Goal: Information Seeking & Learning: Understand process/instructions

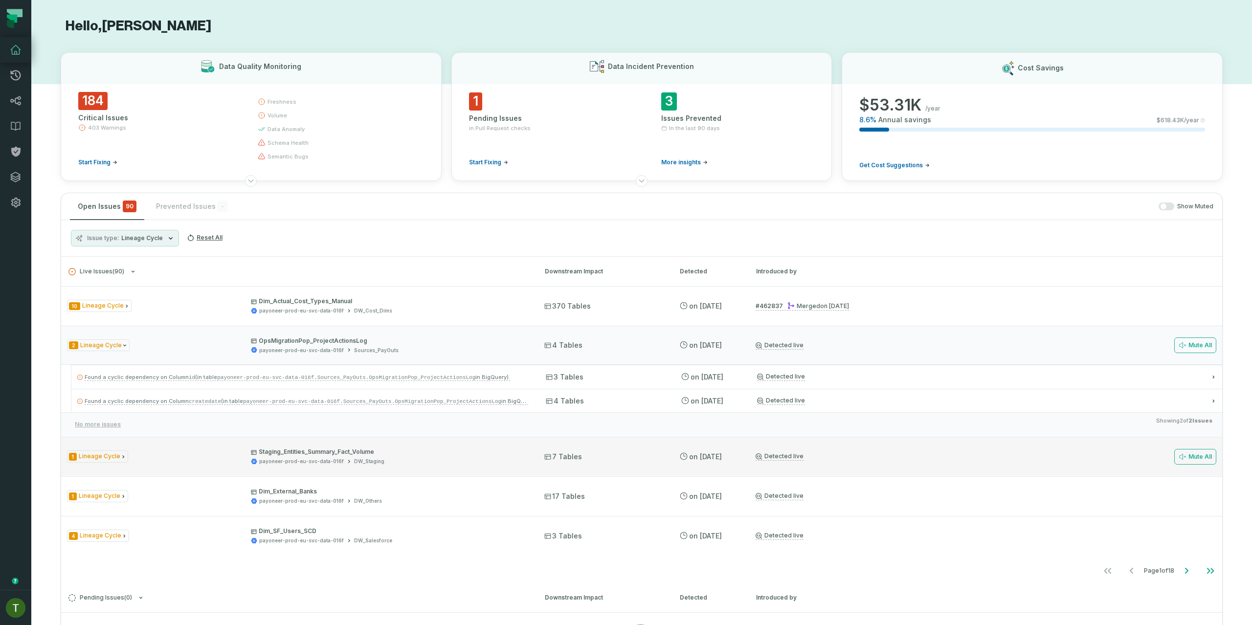
click at [470, 463] on div "payoneer-prod-eu-svc-data-016f DW_Staging" at bounding box center [389, 461] width 276 height 7
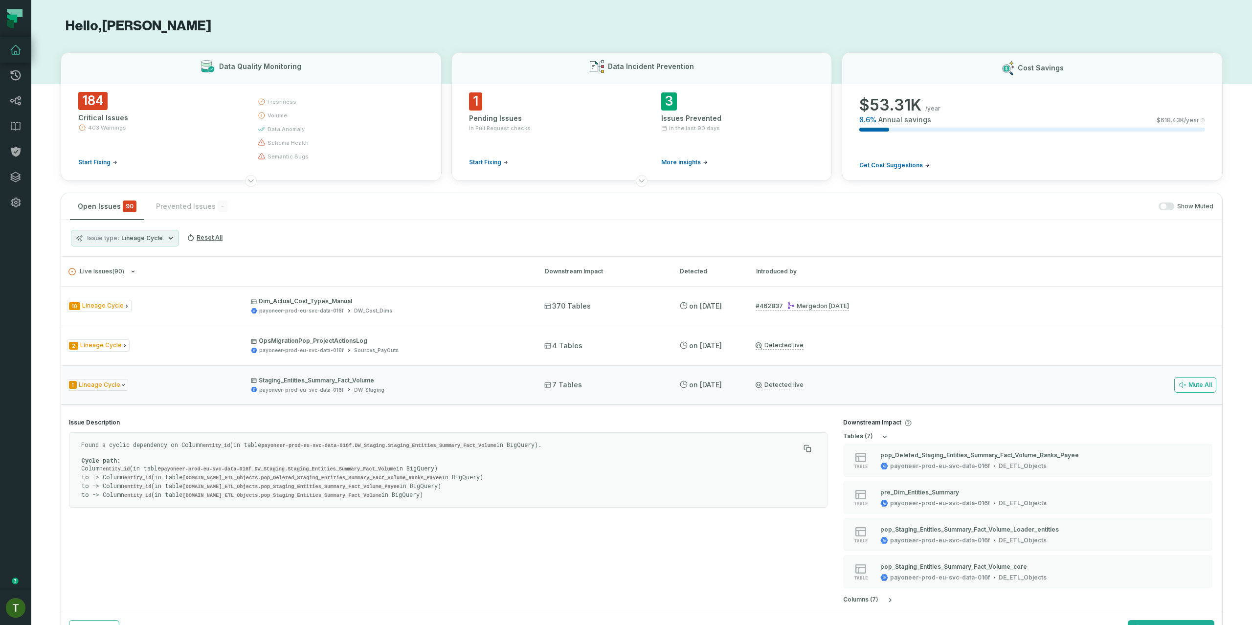
scroll to position [225, 0]
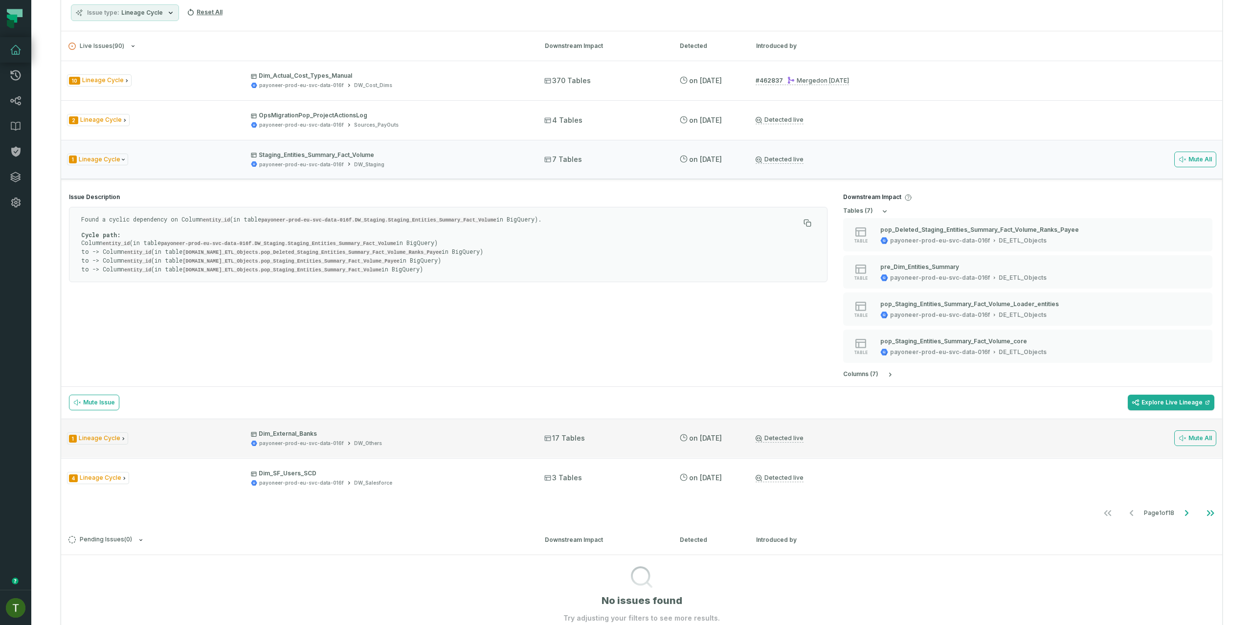
click at [395, 428] on div "1 Lineage Cycle Dim_External_Banks payoneer-prod-eu-svc-data-016f DW_Others 17 …" at bounding box center [641, 438] width 1161 height 39
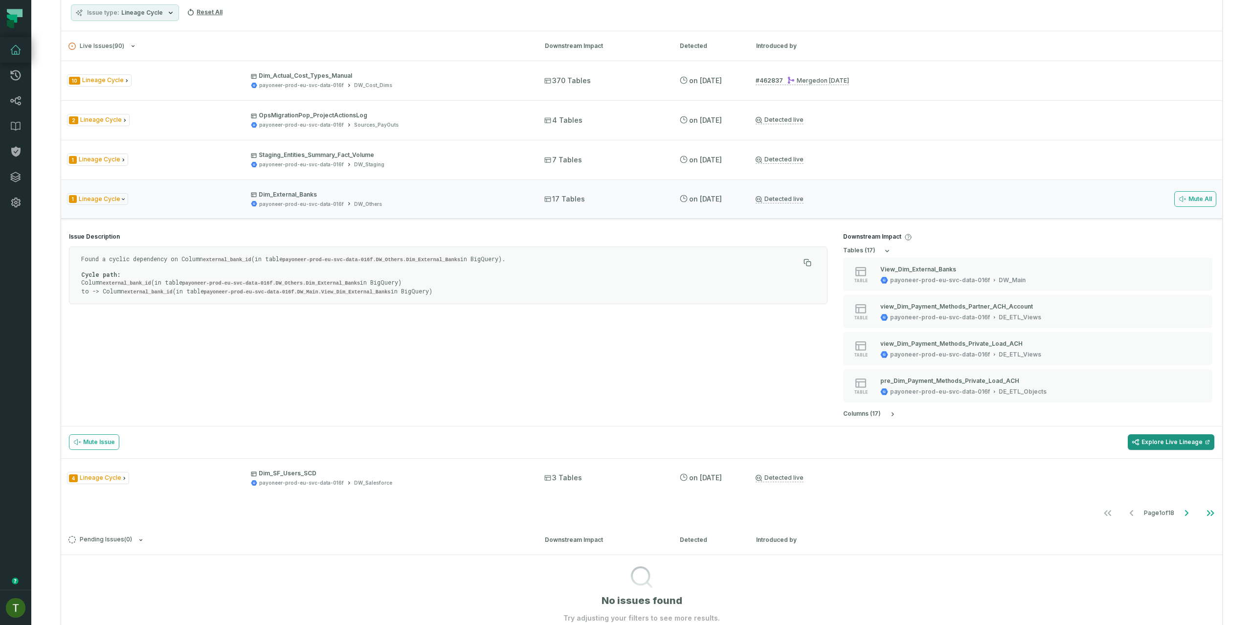
click at [1163, 438] on link "Explore Live Lineage" at bounding box center [1170, 442] width 87 height 16
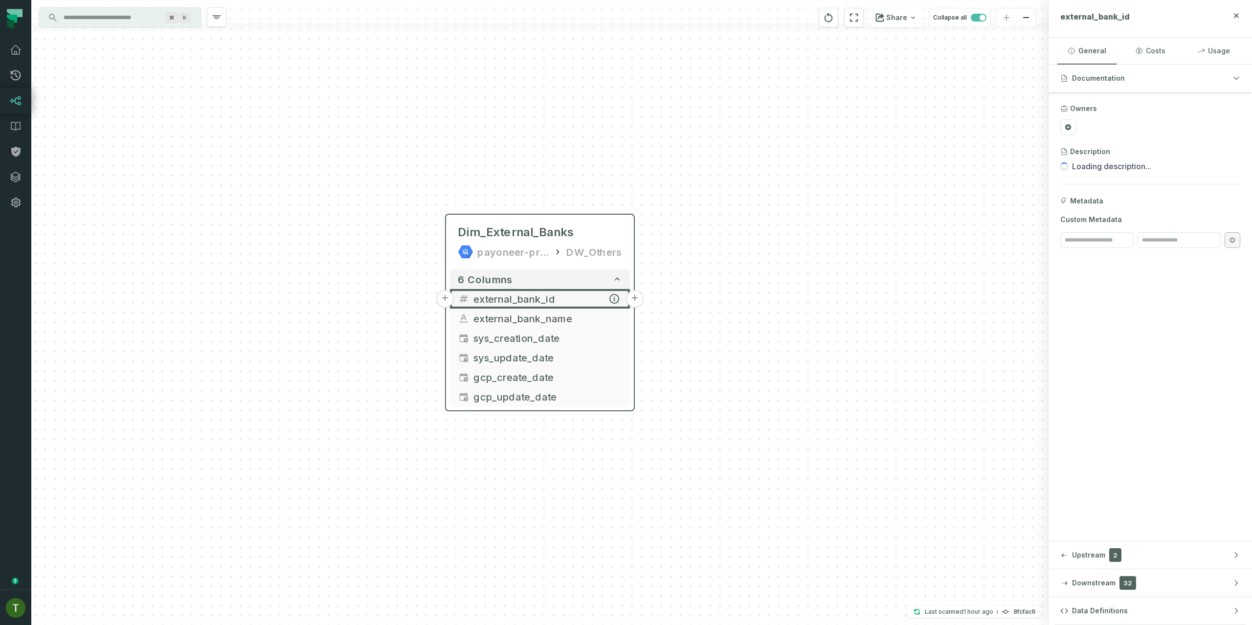
click at [632, 297] on button "+" at bounding box center [635, 299] width 18 height 18
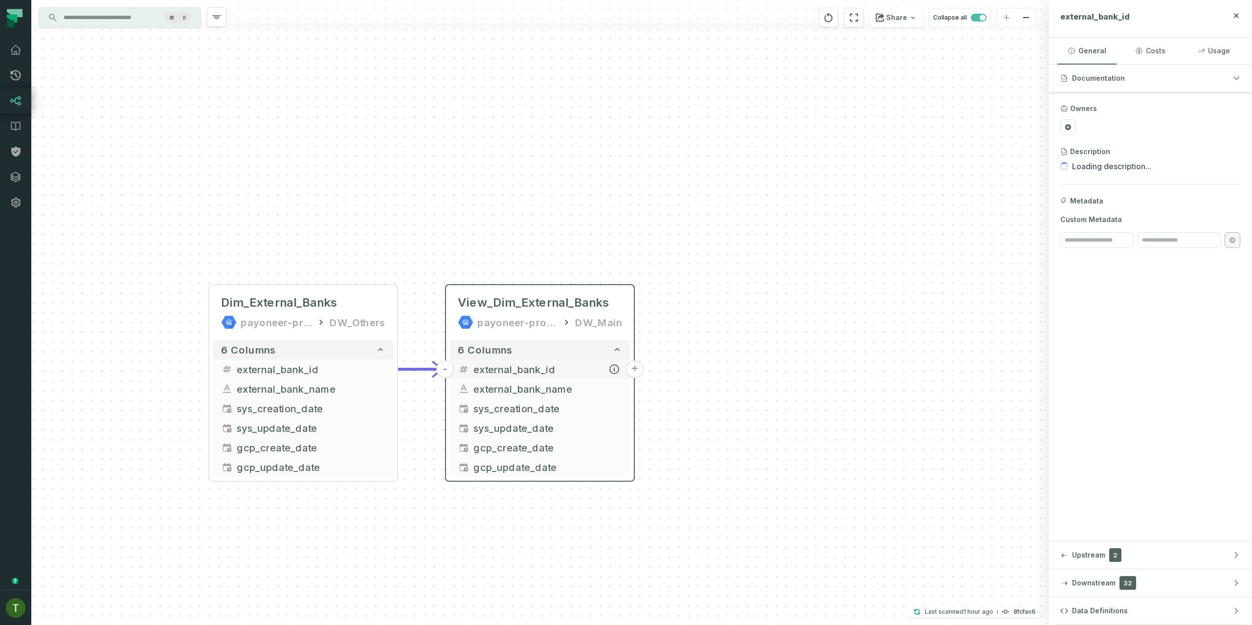
click at [633, 370] on button "+" at bounding box center [635, 369] width 18 height 18
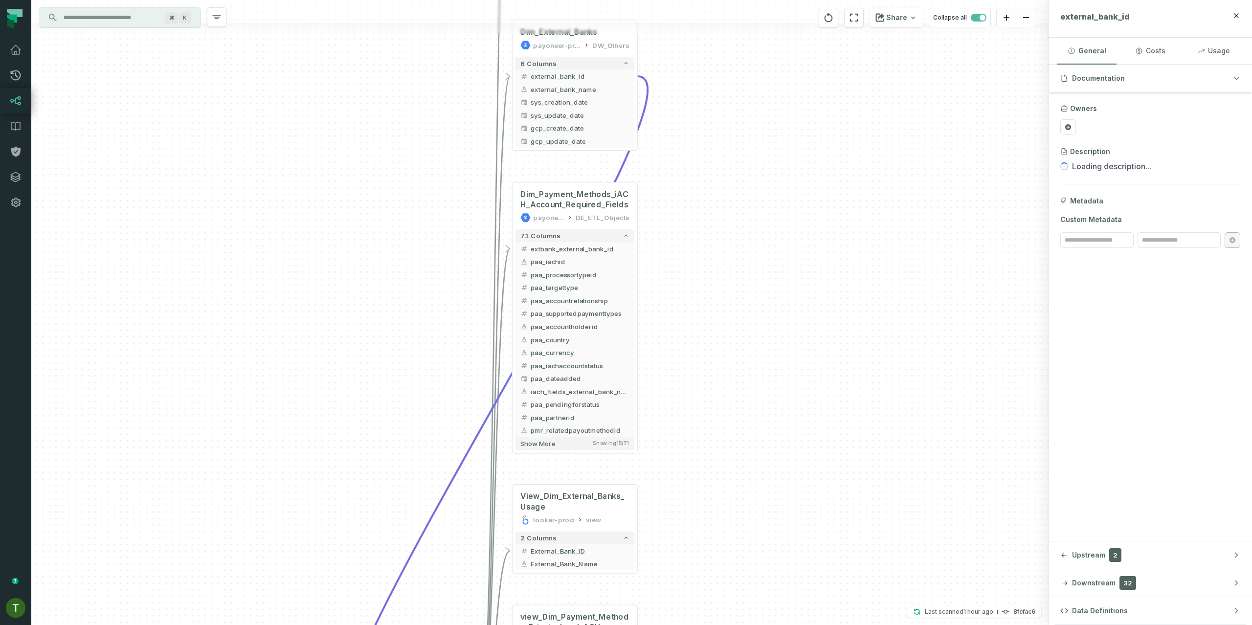
drag, startPoint x: 439, startPoint y: 407, endPoint x: 475, endPoint y: 186, distance: 223.4
click at [450, 155] on div "+ pre_Dim_Payment_Methods_Private_Load_ACH payoneer-prod-eu-svc-data-016f DE_ET…" at bounding box center [539, 312] width 1017 height 625
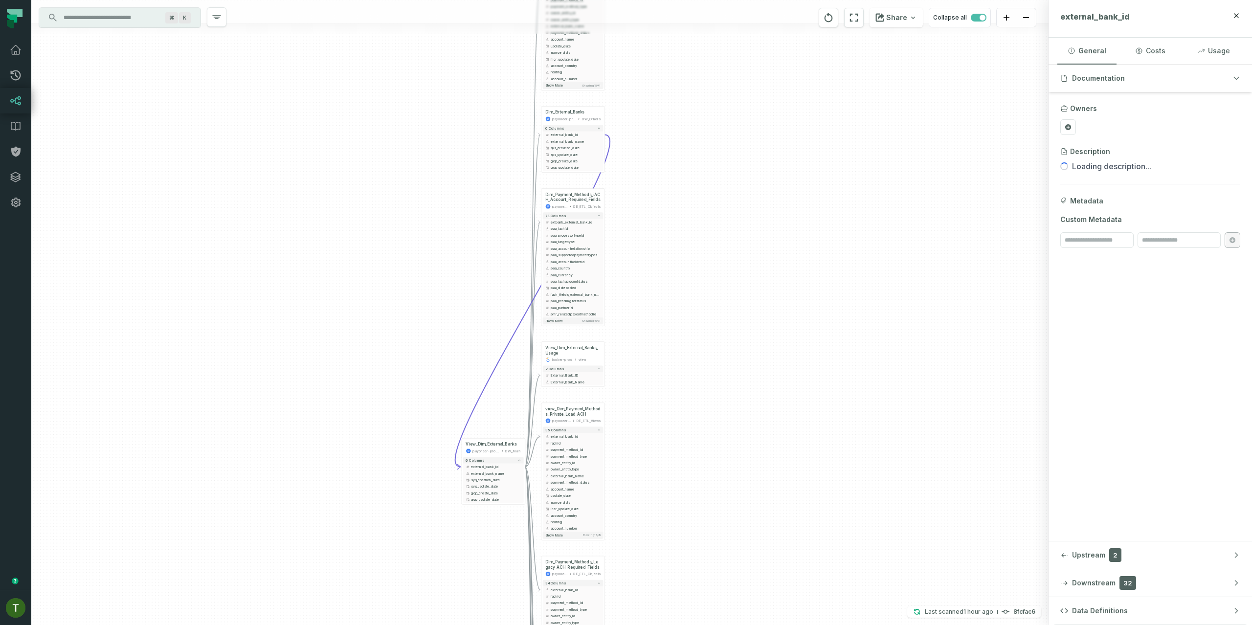
drag, startPoint x: 622, startPoint y: 493, endPoint x: 629, endPoint y: 302, distance: 191.3
click at [629, 302] on div "+ pre_Dim_Payment_Methods_Private_Load_ACH payoneer-prod-eu-svc-data-016f DE_ET…" at bounding box center [539, 312] width 1017 height 625
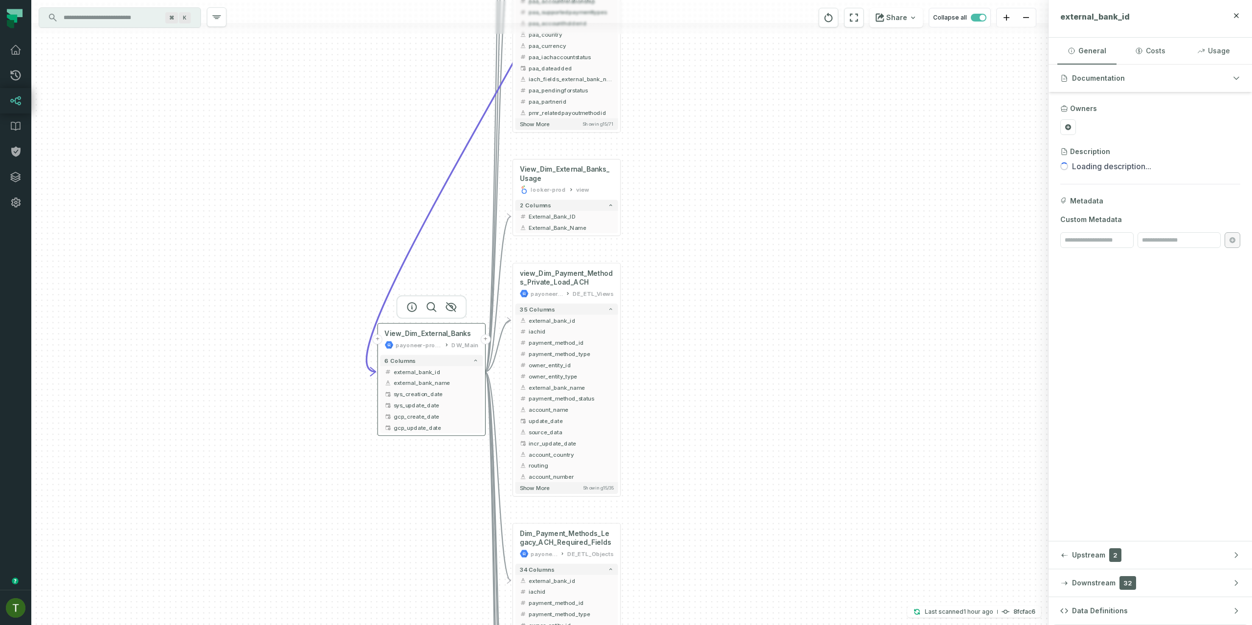
click at [444, 341] on div "payoneer-prod-eu-svc-data-016f DW_Main" at bounding box center [431, 344] width 94 height 9
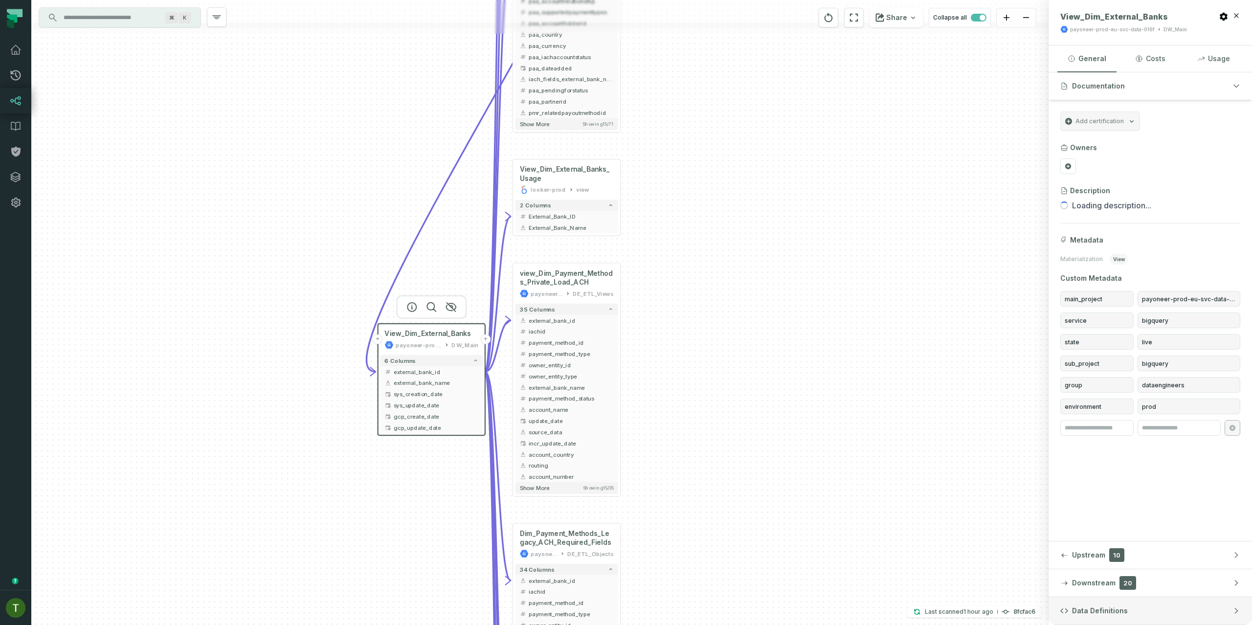
click at [1104, 598] on button "Data Definitions" at bounding box center [1149, 610] width 203 height 27
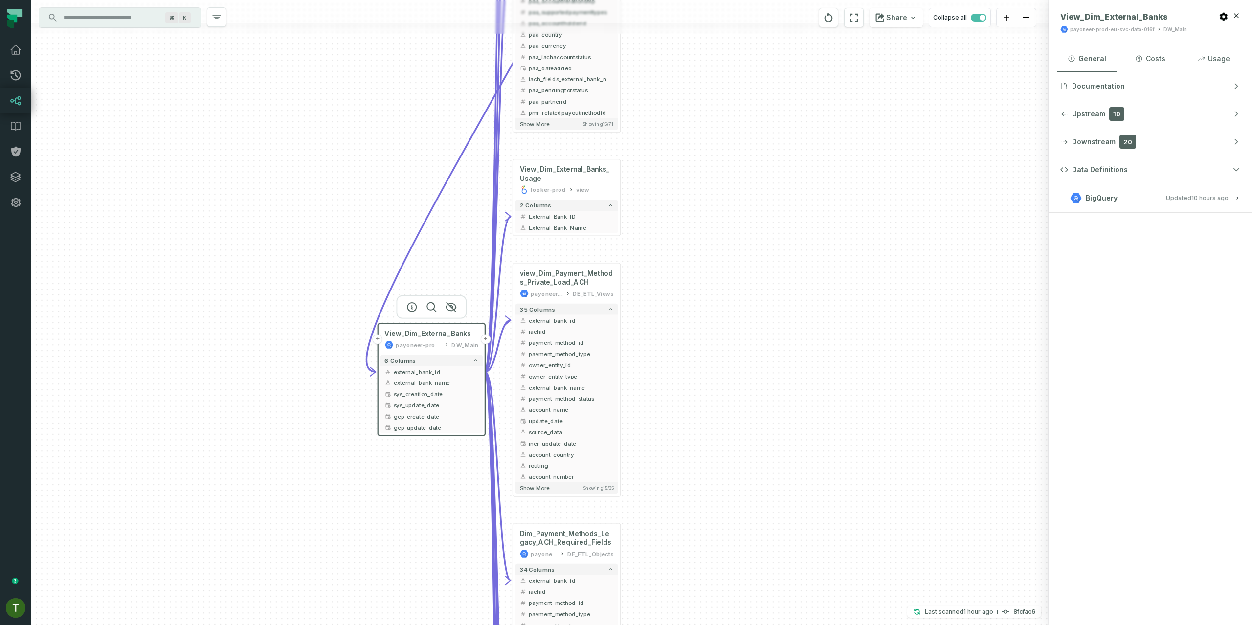
click at [1113, 190] on h3 "BigQuery Updated [DATE] 9:01:58 AM" at bounding box center [1149, 197] width 203 height 29
click at [1115, 192] on div "BigQuery" at bounding box center [1093, 198] width 47 height 12
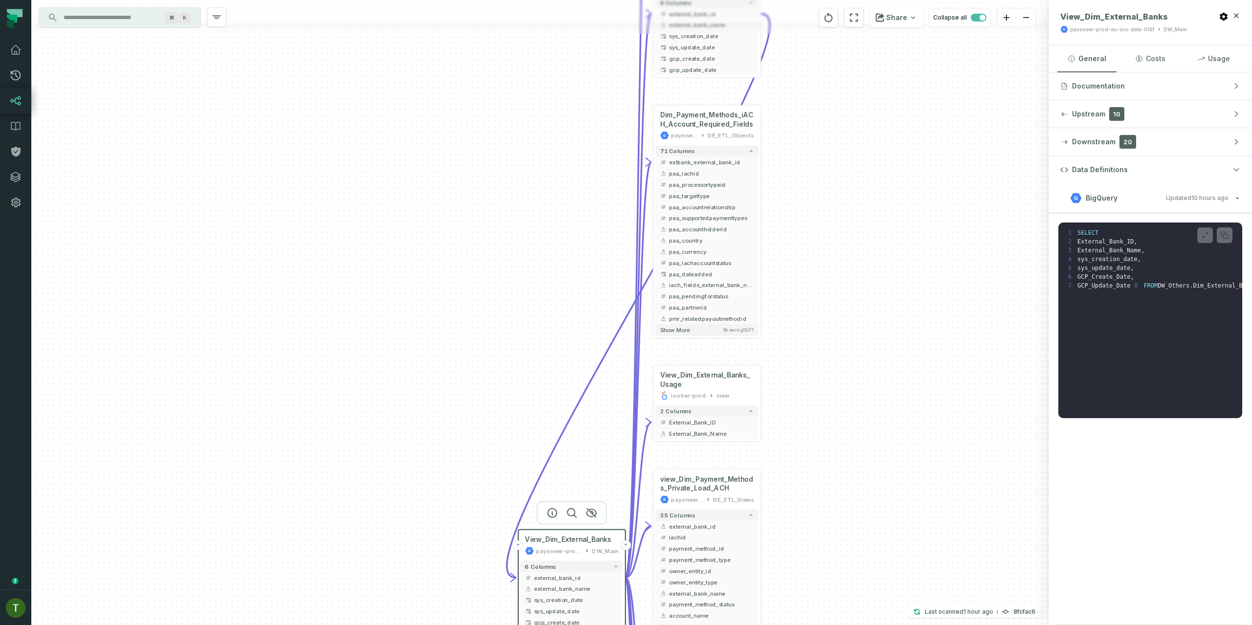
drag, startPoint x: 680, startPoint y: 169, endPoint x: 820, endPoint y: 372, distance: 247.0
click at [820, 375] on div "+ pre_Dim_Payment_Methods_Private_Load_ACH payoneer-prod-eu-svc-data-016f DE_ET…" at bounding box center [539, 312] width 1017 height 625
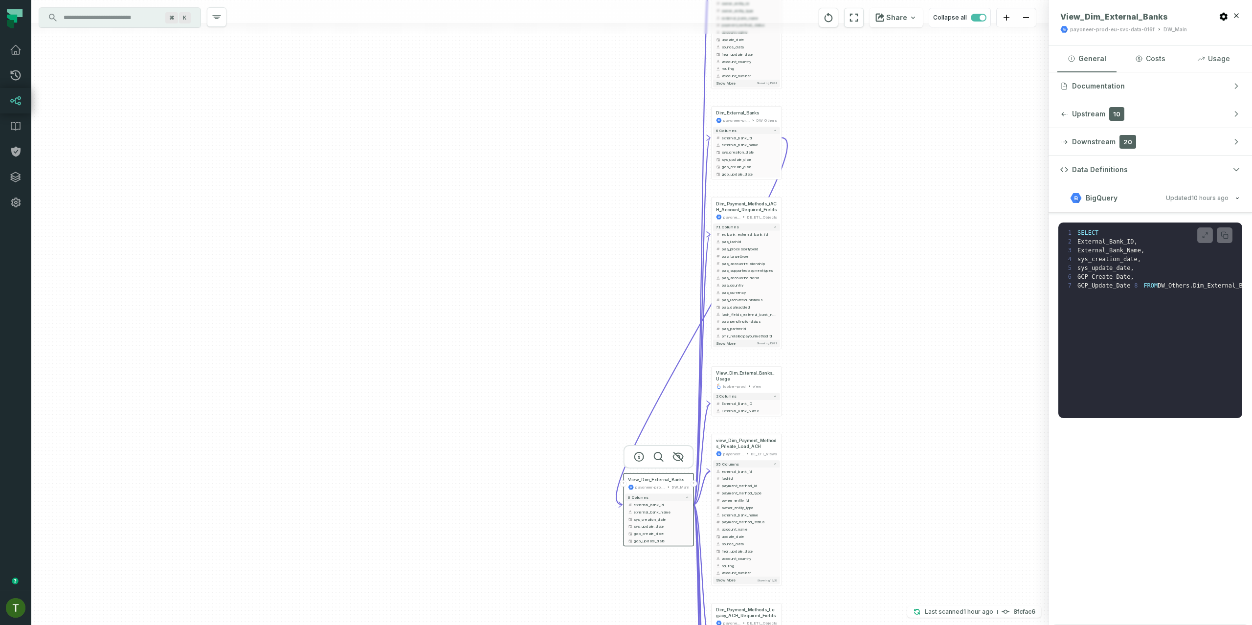
click at [625, 483] on button "+" at bounding box center [623, 483] width 6 height 6
click at [803, 317] on div "+ pre_Dim_Payment_Methods_Private_Load_ACH payoneer-prod-eu-svc-data-016f DE_ET…" at bounding box center [539, 312] width 1017 height 625
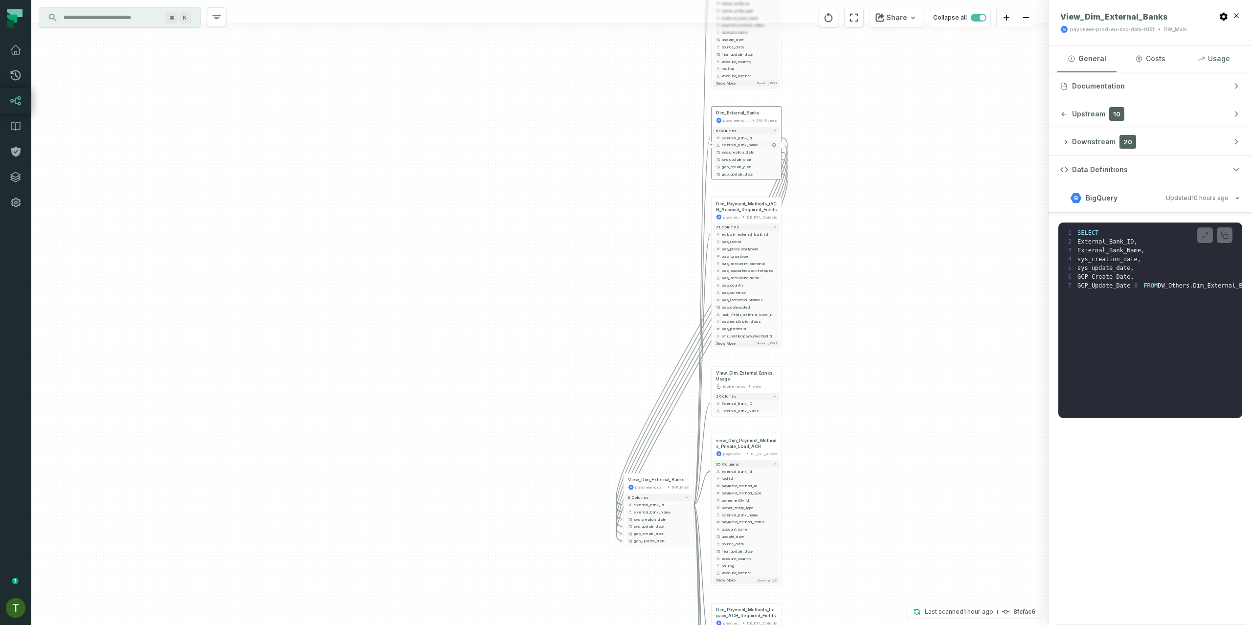
click at [711, 145] on button "+" at bounding box center [711, 145] width 6 height 6
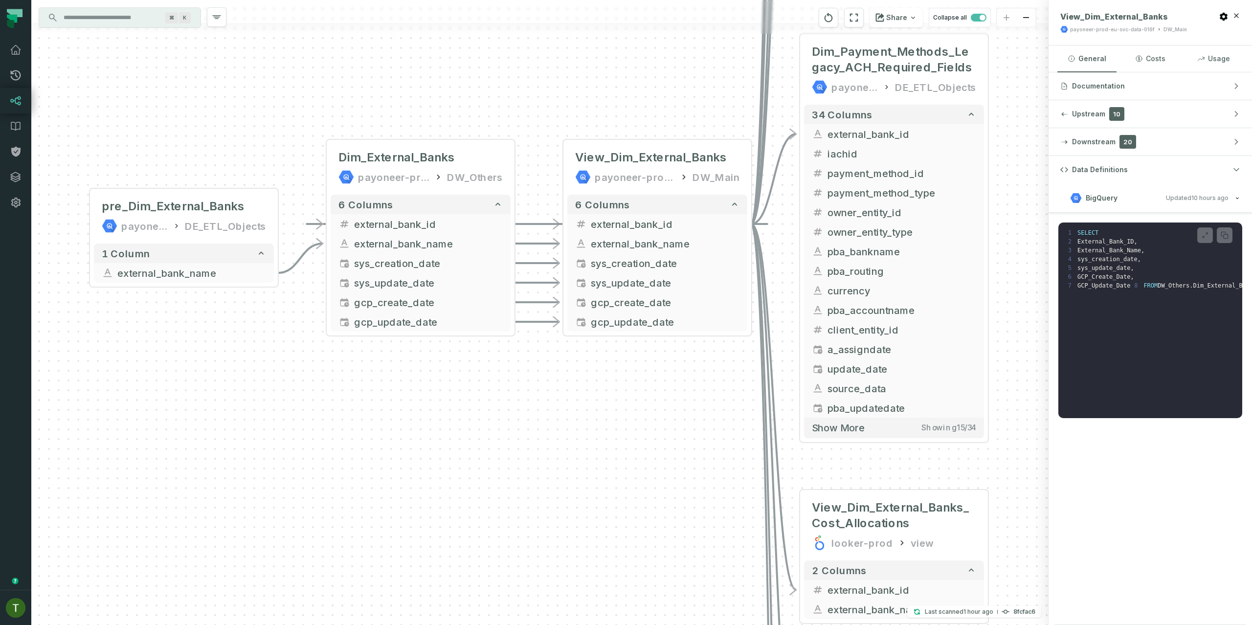
drag, startPoint x: 903, startPoint y: 452, endPoint x: 530, endPoint y: 351, distance: 386.7
click at [530, 351] on div "+ pre_Dim_External_Banks payoneer-prod-eu-svc-data-016f DE_ETL_Objects + 1 colu…" at bounding box center [539, 312] width 1017 height 625
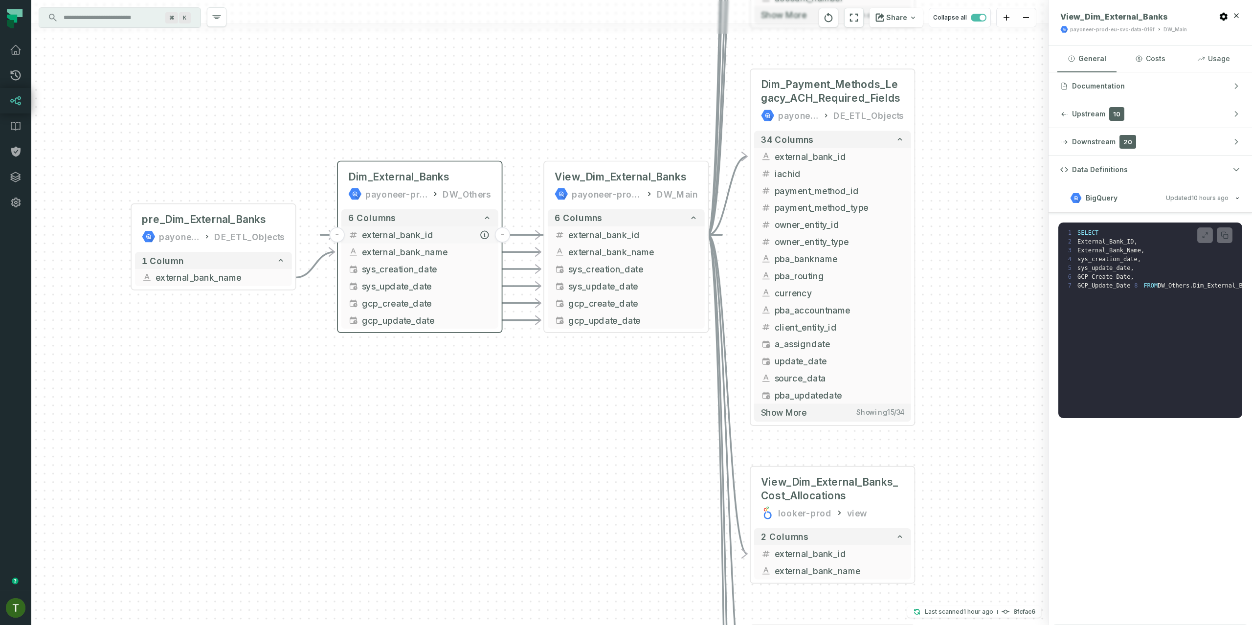
click at [375, 238] on span "external_bank_id" at bounding box center [427, 234] width 130 height 13
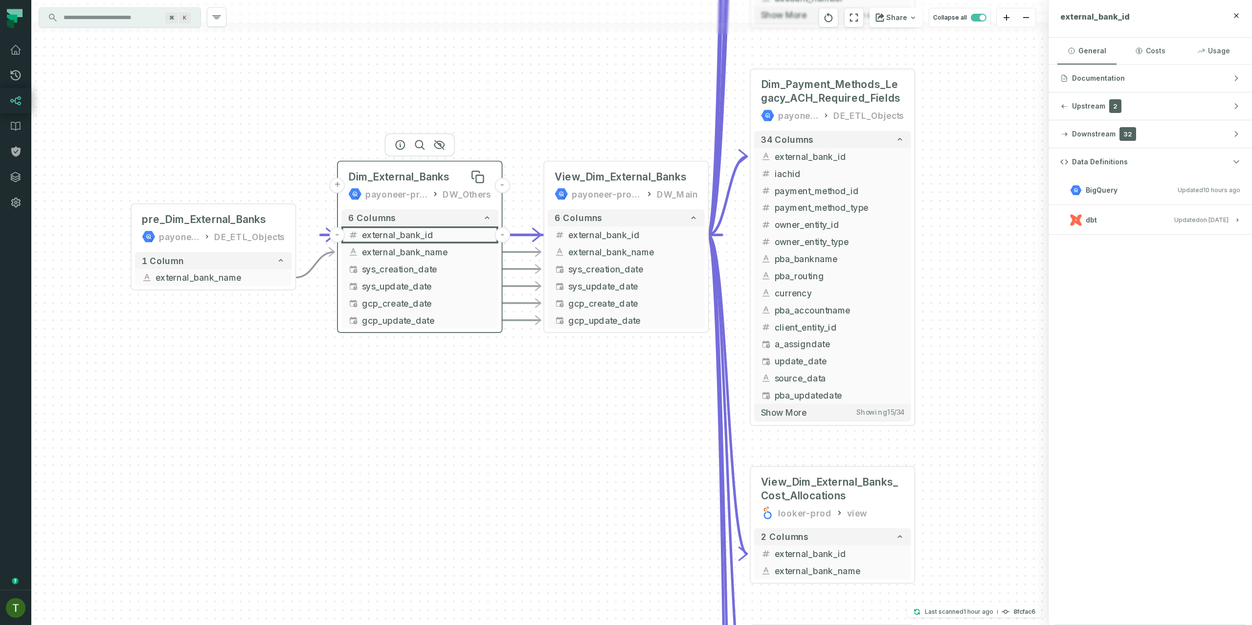
click at [430, 173] on span "Dim_External_Banks" at bounding box center [398, 177] width 101 height 14
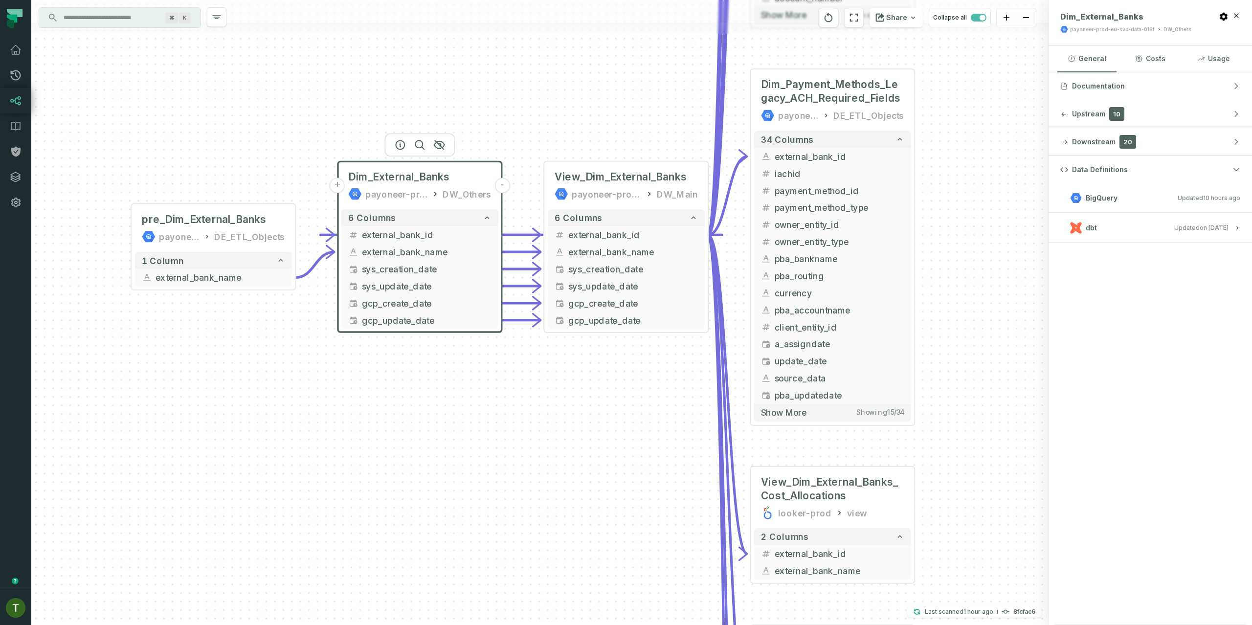
click at [1171, 223] on button "dbt Updated [DATE] 1:41:30 PM" at bounding box center [1150, 227] width 180 height 13
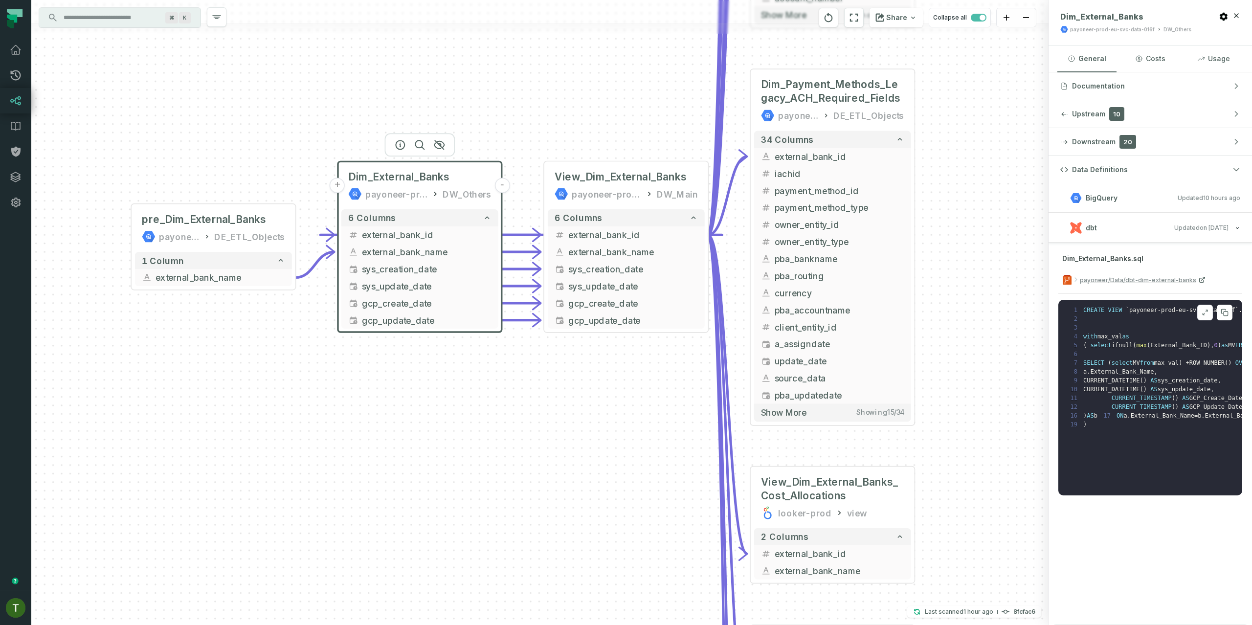
drag, startPoint x: 1142, startPoint y: 463, endPoint x: 1138, endPoint y: 466, distance: 5.2
drag, startPoint x: 1101, startPoint y: 485, endPoint x: 1112, endPoint y: 488, distance: 11.8
click at [1112, 488] on pre "1 CREATE VIEW ` payoneer-prod-eu-svc-data-016f ` . ` DW_Others ` . ` Dim_Extern…" at bounding box center [1150, 398] width 184 height 196
click at [1110, 468] on pre "1 CREATE VIEW ` payoneer-prod-eu-svc-data-016f ` . ` DW_Others ` . ` Dim_Extern…" at bounding box center [1150, 398] width 184 height 196
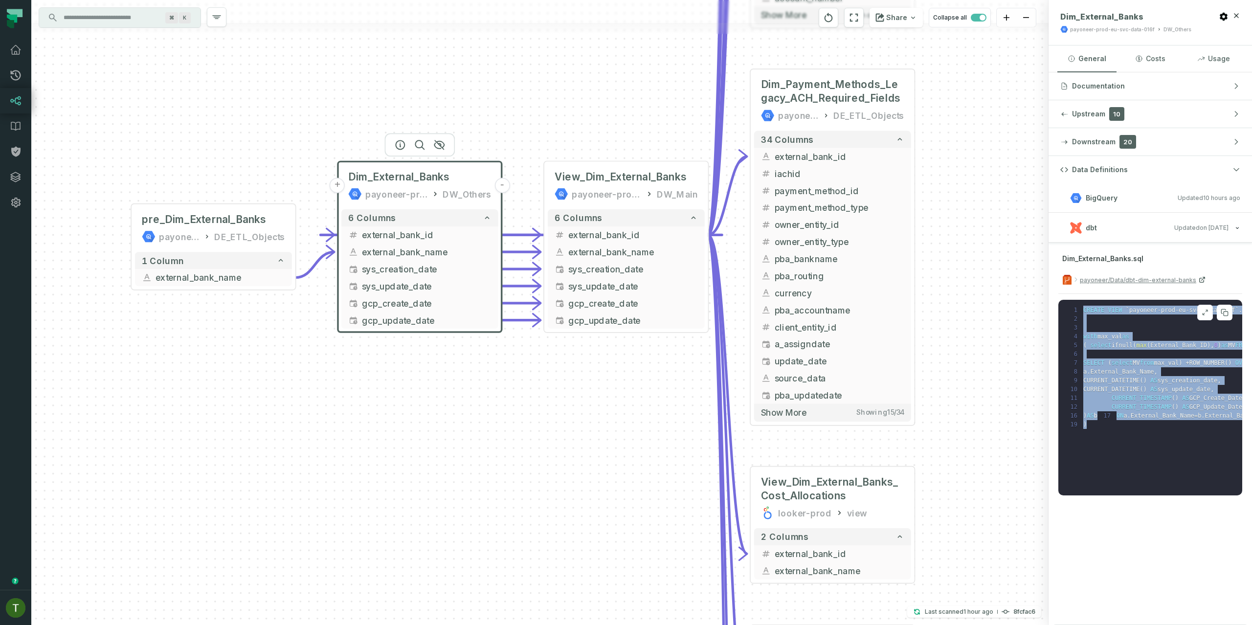
drag, startPoint x: 1117, startPoint y: 480, endPoint x: 1080, endPoint y: 309, distance: 174.6
click at [1081, 311] on pre "1 CREATE VIEW ` payoneer-prod-eu-svc-data-016f ` . ` DW_Others ` . ` Dim_Extern…" at bounding box center [1150, 398] width 184 height 196
copy code "CREATE VIEW ` payoneer-prod-eu-svc-data-016f ` . ` DW_Others ` . ` Dim_External…"
click at [614, 177] on span "View_Dim_External_Banks" at bounding box center [620, 177] width 132 height 14
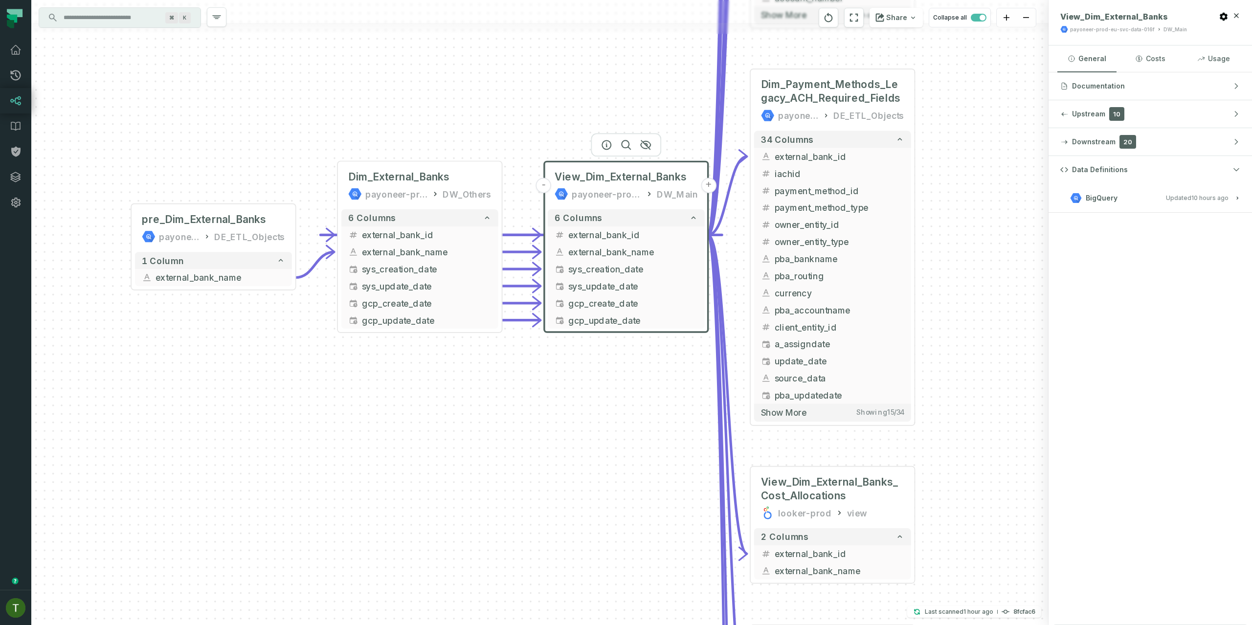
click at [609, 151] on div at bounding box center [626, 144] width 70 height 23
click at [607, 147] on icon "button" at bounding box center [606, 145] width 12 height 12
click at [1104, 183] on h3 "BigQuery Updated [DATE] 9:01:58 AM" at bounding box center [1149, 197] width 203 height 29
click at [1106, 189] on h3 "BigQuery Updated [DATE] 9:01:58 AM" at bounding box center [1149, 197] width 203 height 29
click at [1106, 191] on button "BigQuery Updated [DATE] 9:01:58 AM" at bounding box center [1150, 197] width 180 height 13
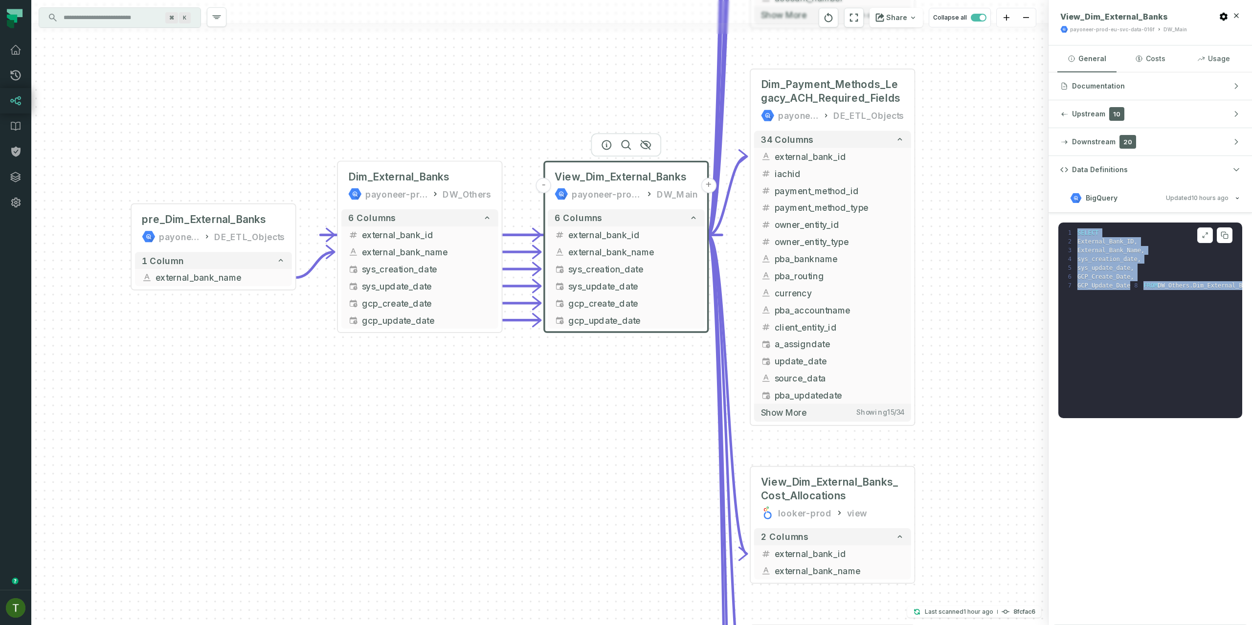
drag, startPoint x: 1203, startPoint y: 310, endPoint x: 1076, endPoint y: 235, distance: 148.0
click at [1076, 235] on pre "1 SELECT 2 External_Bank_ID , 3 External_Bank_Name , 4 sys_creation_date , 5 sy…" at bounding box center [1150, 320] width 184 height 196
copy code "SELECT 2 External_Bank_ID , 3 External_Bank_Name , 4 sys_creation_date , 5 sys_…"
click at [587, 228] on button "external_bank_id" at bounding box center [626, 234] width 157 height 17
click at [663, 232] on span "external_bank_id" at bounding box center [633, 235] width 130 height 13
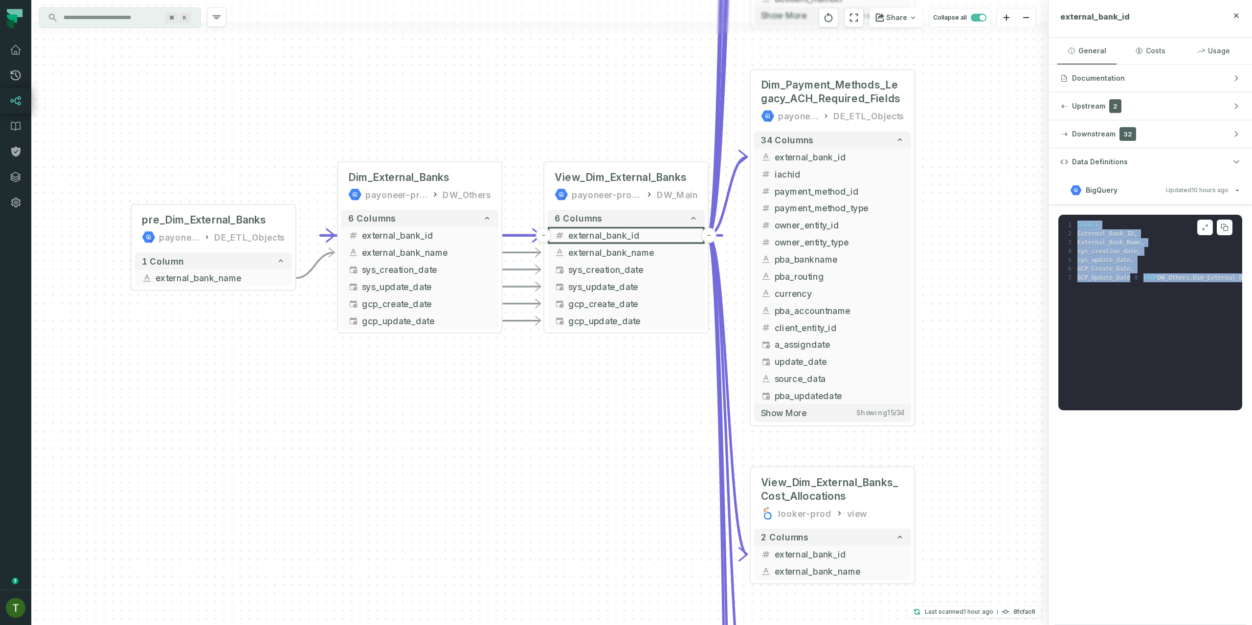
click at [1094, 240] on span "External_Bank_Name" at bounding box center [1109, 242] width 64 height 7
click at [1112, 231] on span "External_Bank_ID" at bounding box center [1105, 233] width 57 height 7
copy span "External_Bank_ID"
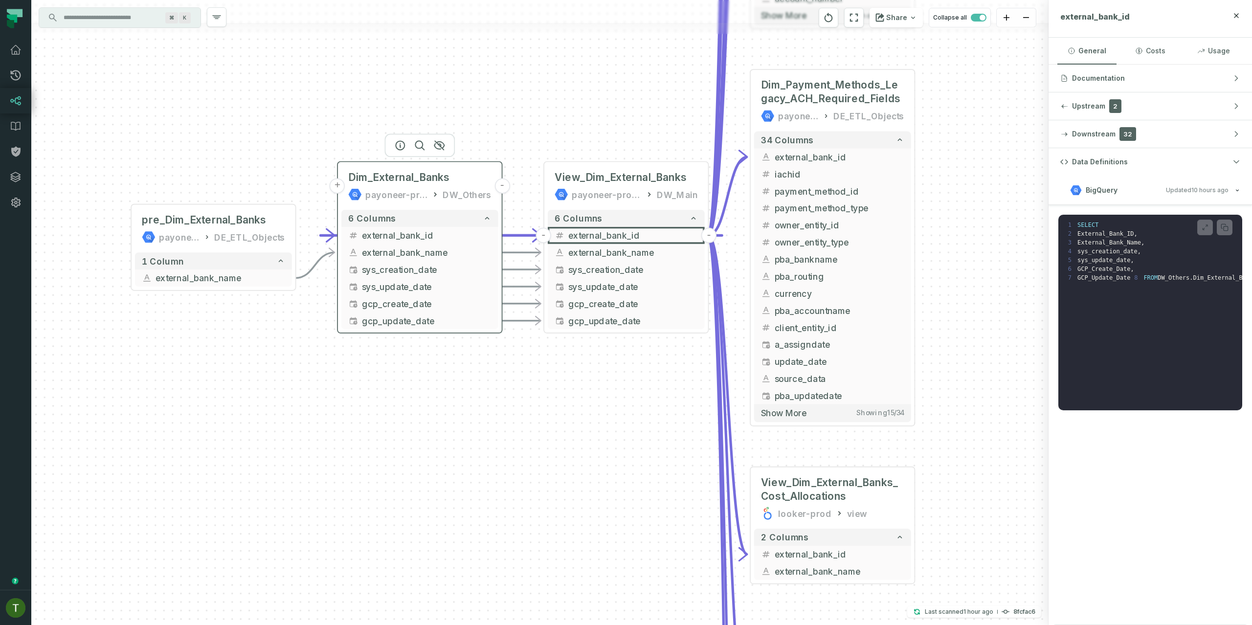
click at [405, 188] on div "payoneer-prod-eu-svc-data-016f" at bounding box center [396, 195] width 62 height 14
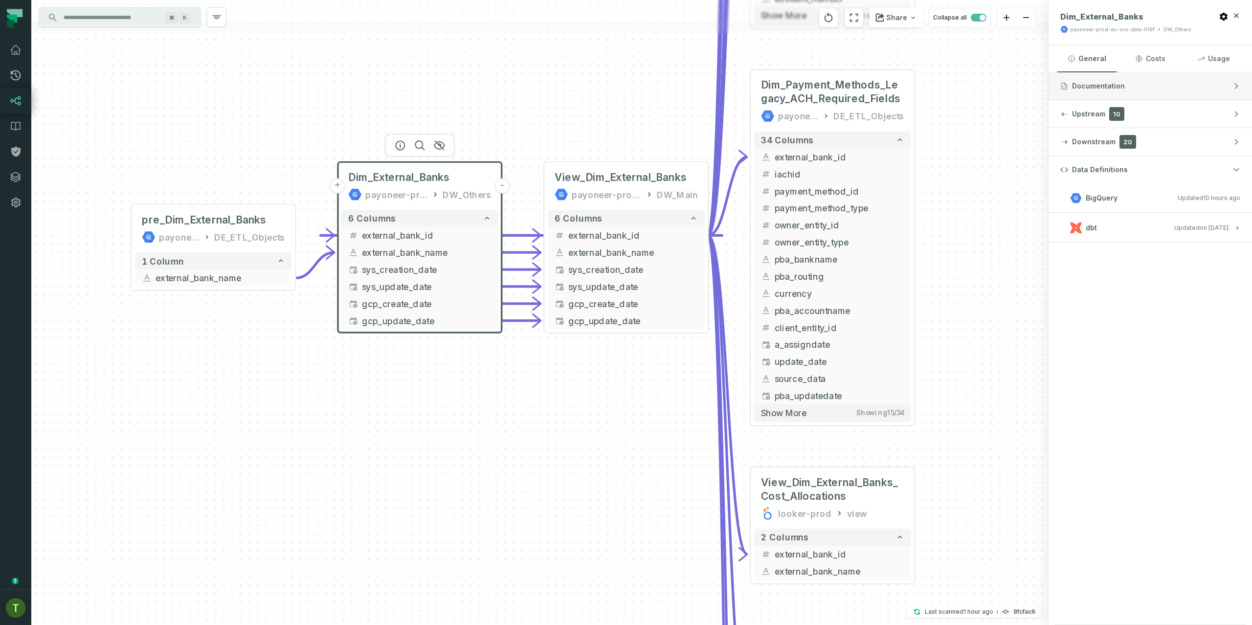
click at [1123, 85] on button "Documentation" at bounding box center [1149, 85] width 203 height 27
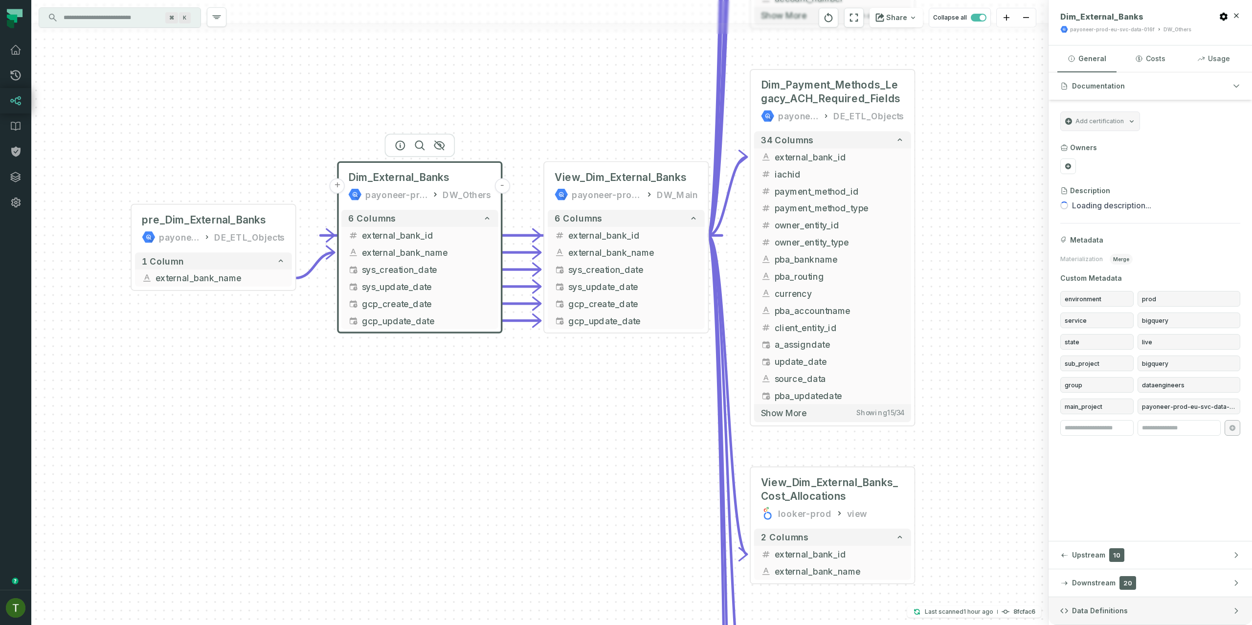
click at [1112, 602] on button "Data Definitions" at bounding box center [1149, 610] width 203 height 27
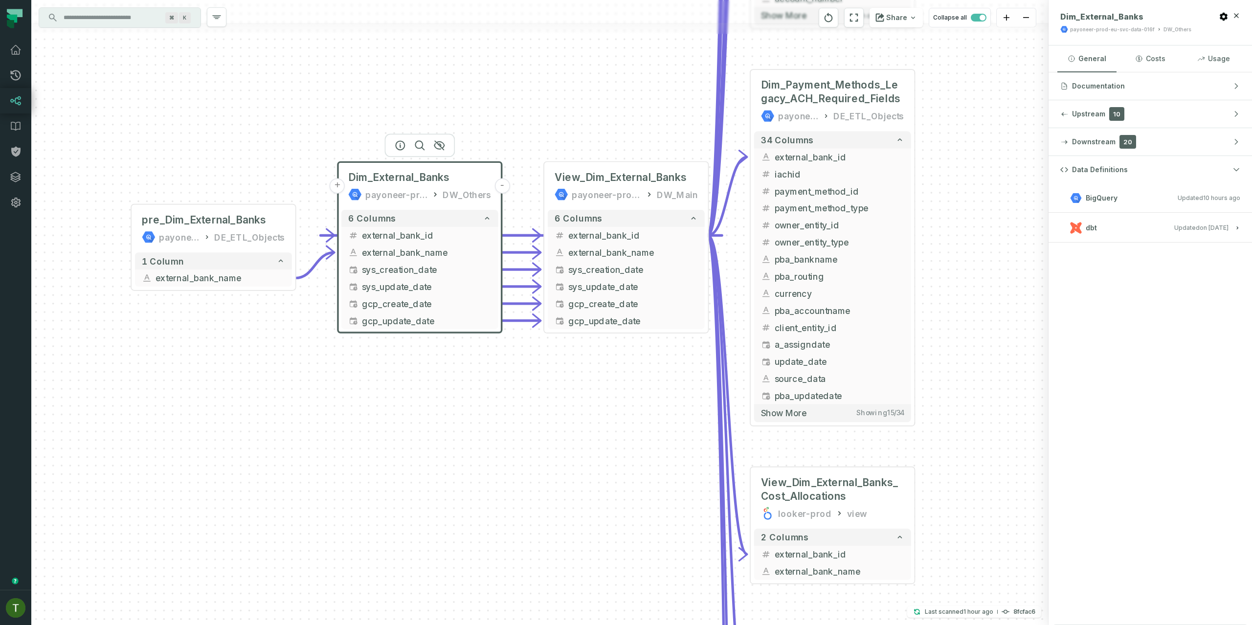
click at [1129, 237] on h3 "dbt Updated [DATE] 1:41:30 PM" at bounding box center [1149, 227] width 203 height 29
click at [1131, 231] on button "dbt Updated [DATE] 1:41:30 PM" at bounding box center [1150, 227] width 180 height 13
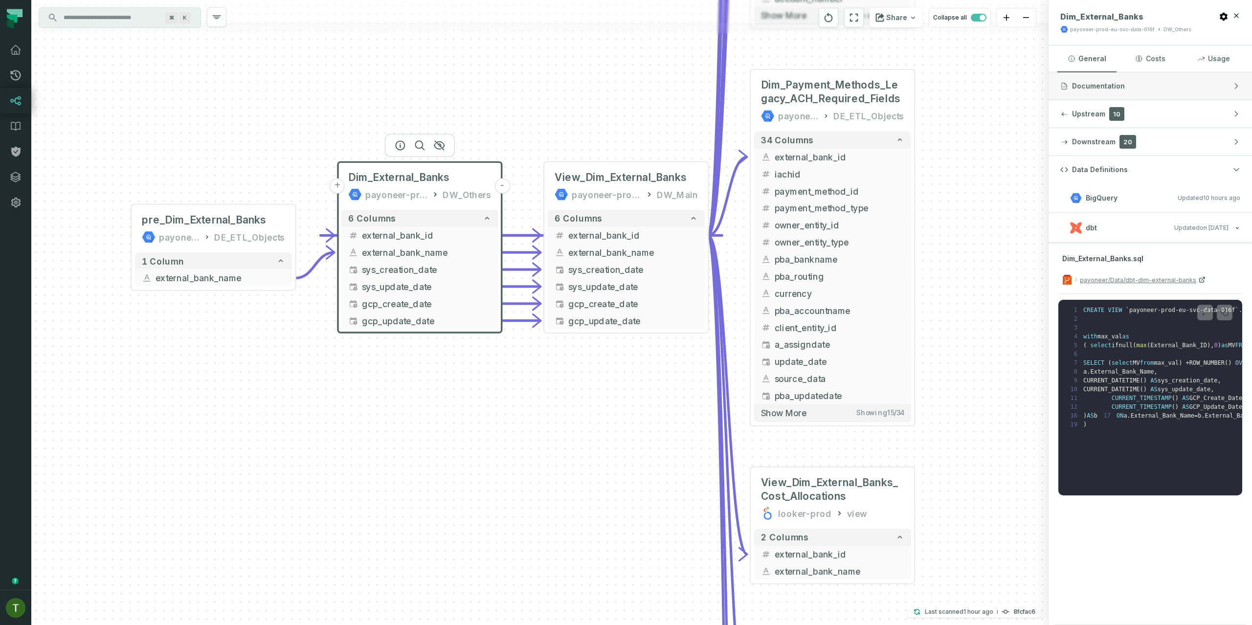
click at [1112, 98] on button "Documentation" at bounding box center [1149, 85] width 203 height 27
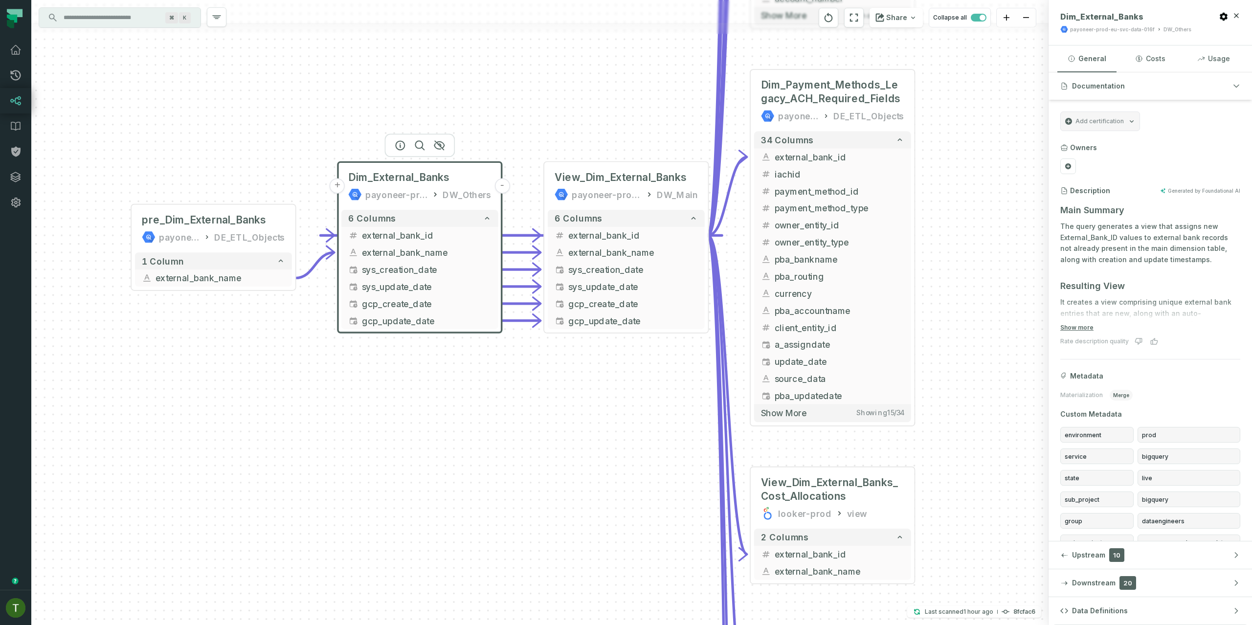
scroll to position [43, 0]
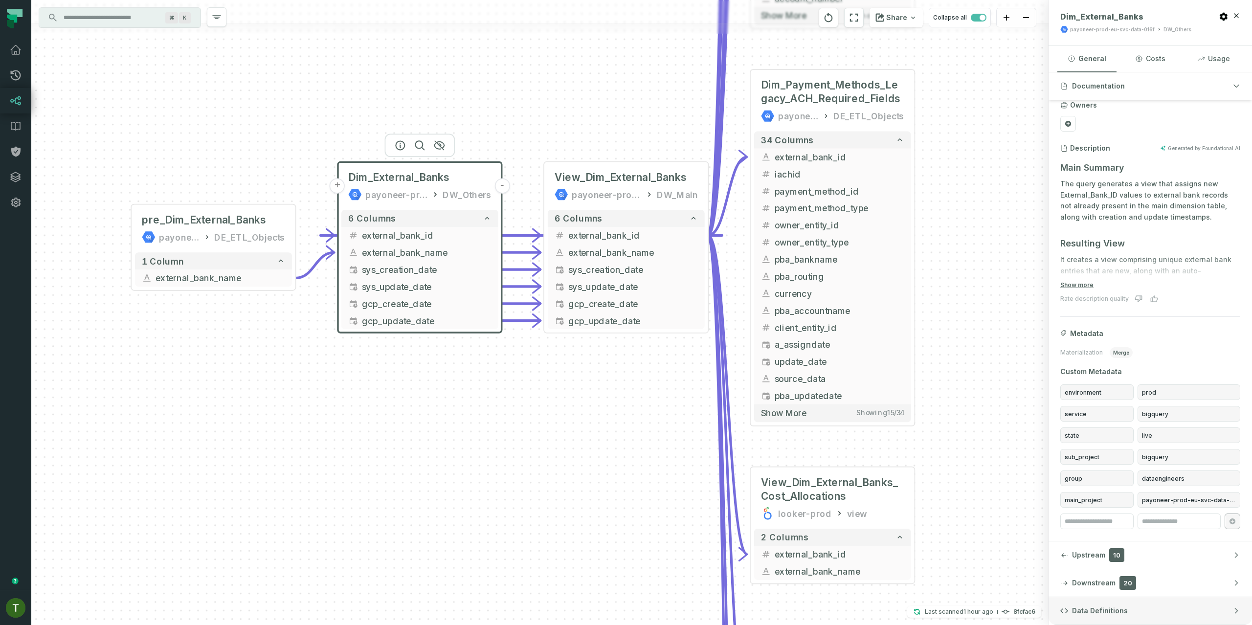
click at [1126, 606] on button "Data Definitions" at bounding box center [1149, 610] width 203 height 27
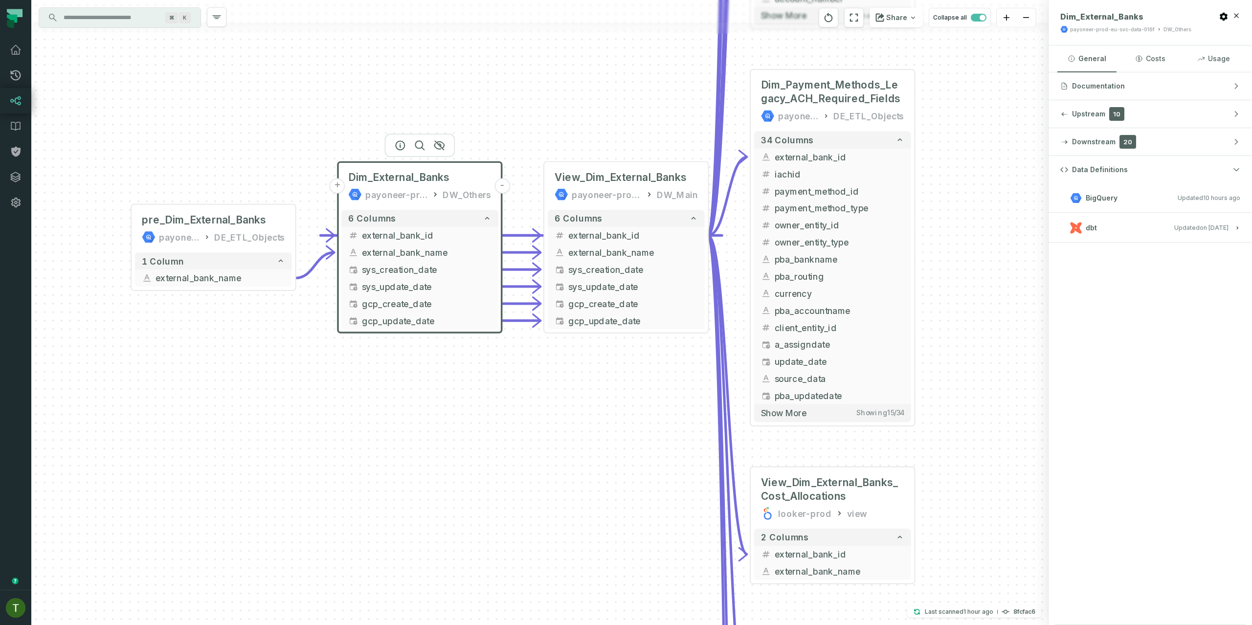
click at [1181, 221] on h3 "dbt Updated [DATE] 1:41:30 PM" at bounding box center [1149, 227] width 203 height 29
click at [1181, 223] on button "dbt Updated [DATE] 1:41:30 PM" at bounding box center [1150, 227] width 180 height 13
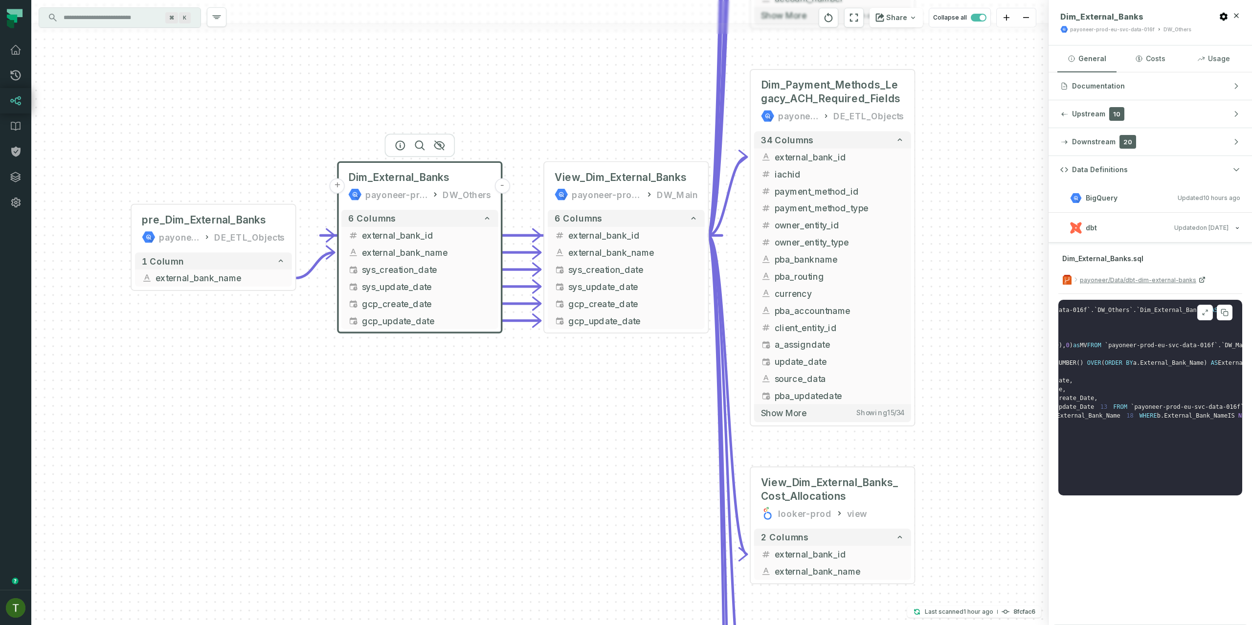
scroll to position [0, 158]
click at [1166, 308] on span "Dim_External_Banks" at bounding box center [1161, 310] width 64 height 7
copy span "Dim_External_Banks"
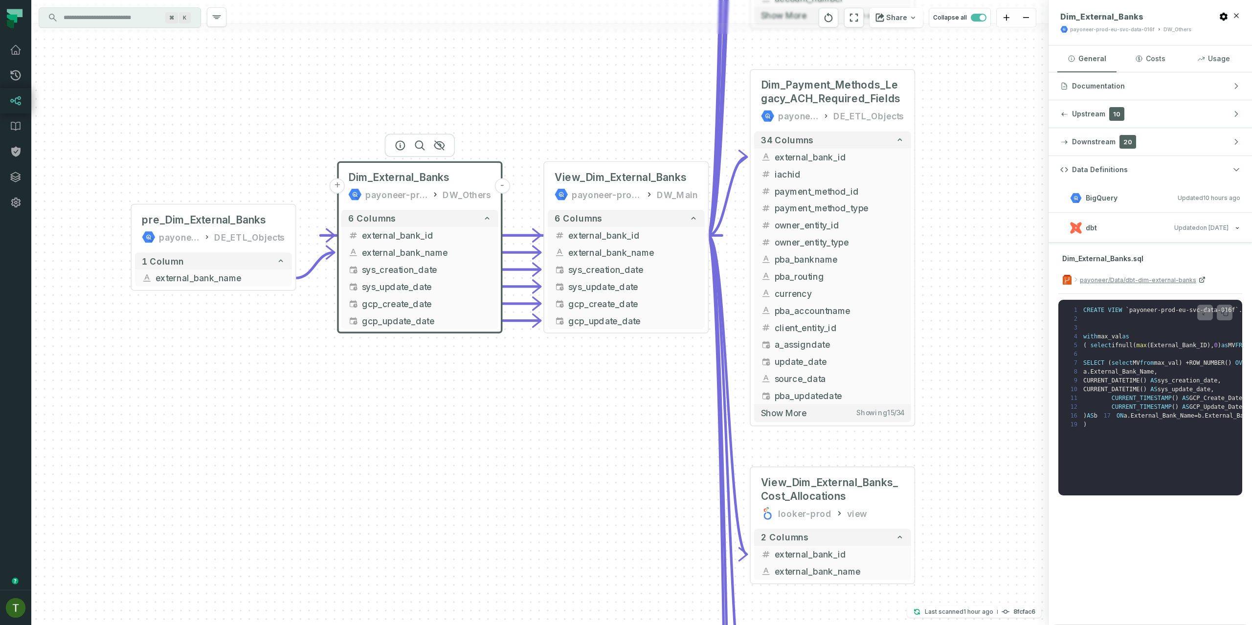
click at [510, 362] on div "+ pre_Dim_External_Banks payoneer-prod-eu-svc-data-016f DE_ETL_Objects + 1 colu…" at bounding box center [539, 312] width 1017 height 625
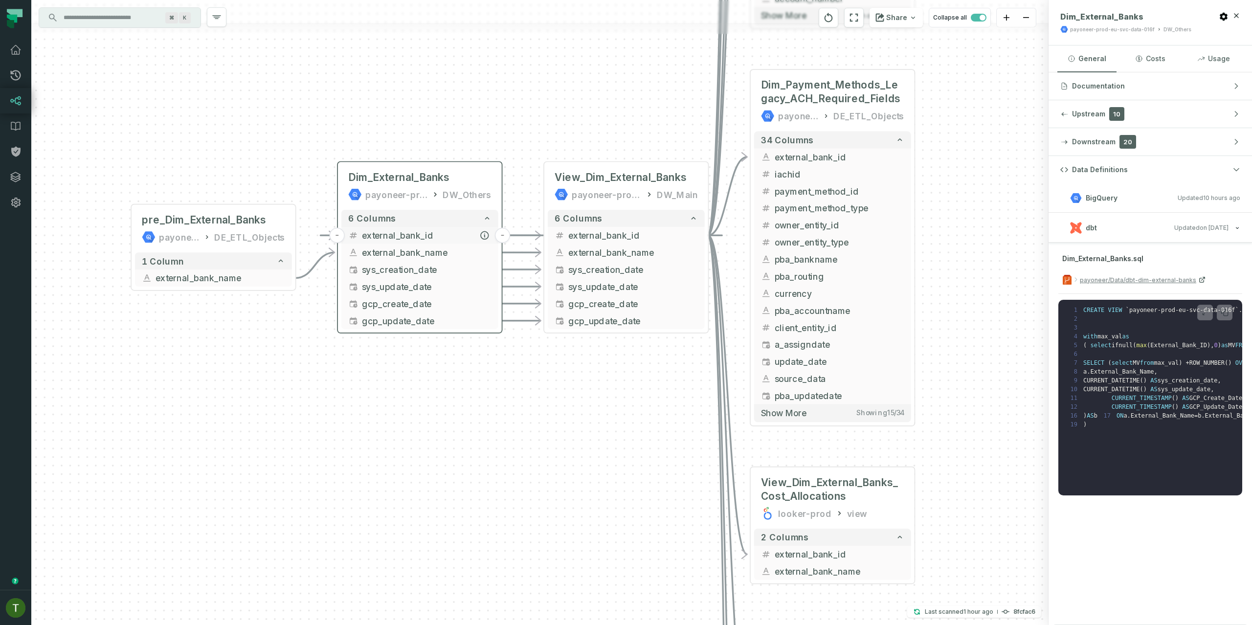
click at [448, 243] on button "external_bank_id" at bounding box center [419, 235] width 157 height 17
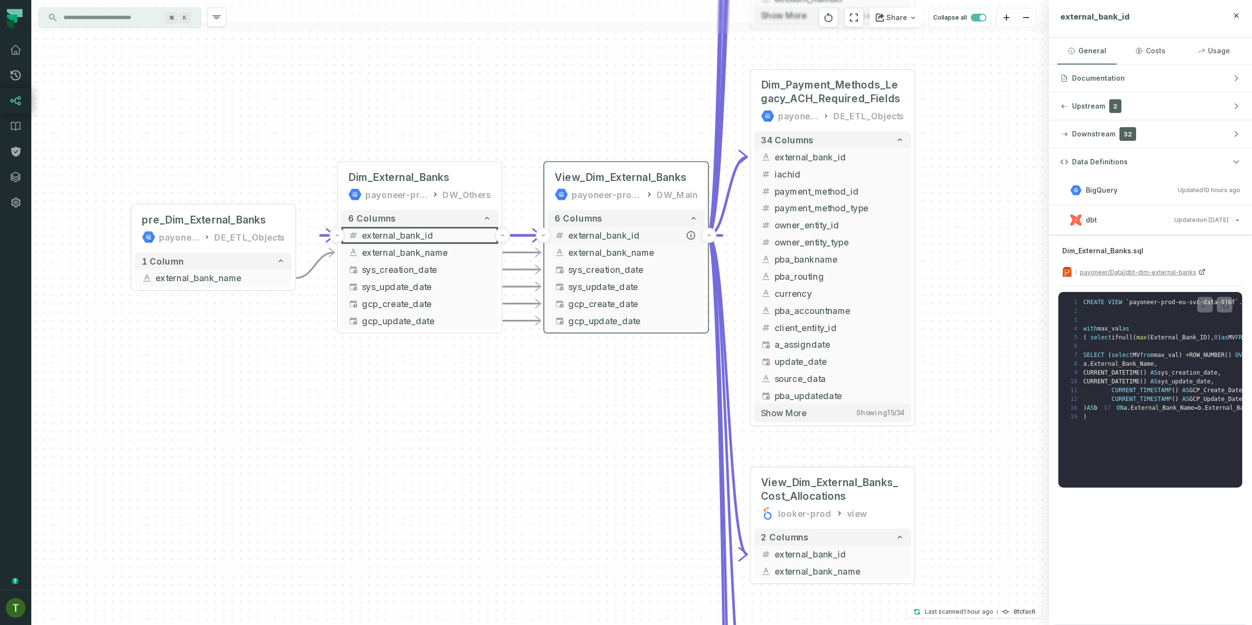
click at [706, 232] on button "-" at bounding box center [708, 235] width 15 height 15
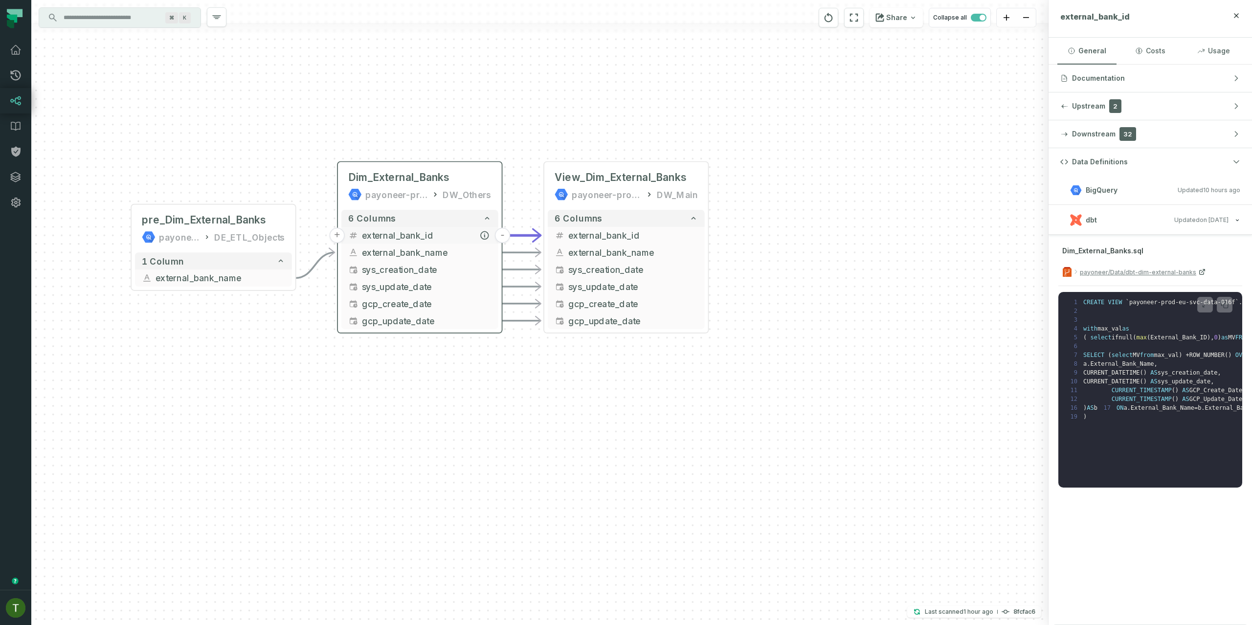
click at [341, 238] on button "+" at bounding box center [337, 235] width 15 height 15
click at [707, 252] on button "+" at bounding box center [708, 251] width 15 height 15
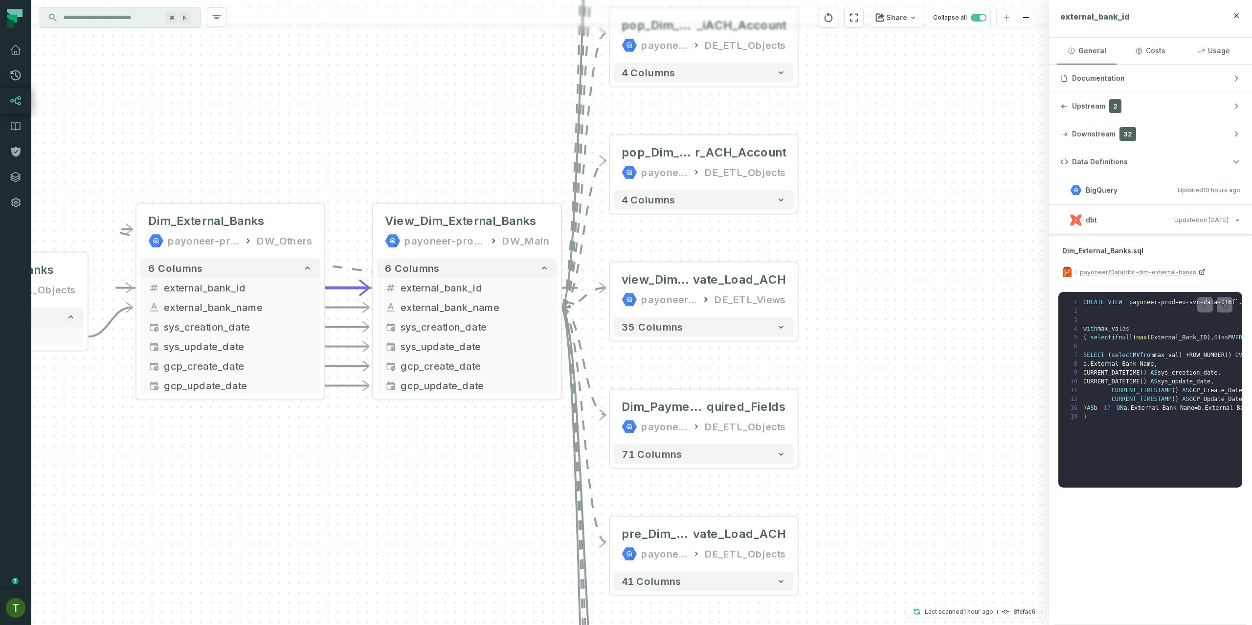
drag, startPoint x: 480, startPoint y: 430, endPoint x: 535, endPoint y: 461, distance: 63.7
click at [533, 461] on div "+ pop_Dim_Payment_Metho ds_Legacy_ACH payoneer-prod-eu-svc-data-016f DE_ETL_Obj…" at bounding box center [539, 312] width 1017 height 625
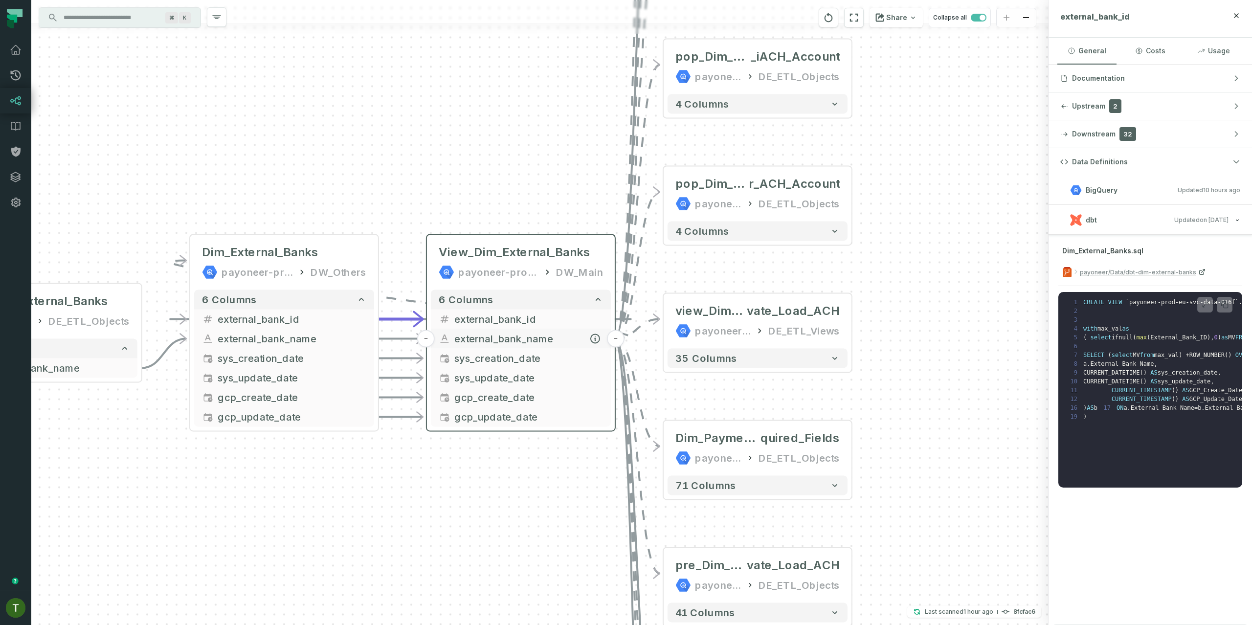
click at [609, 335] on button "-" at bounding box center [616, 339] width 18 height 18
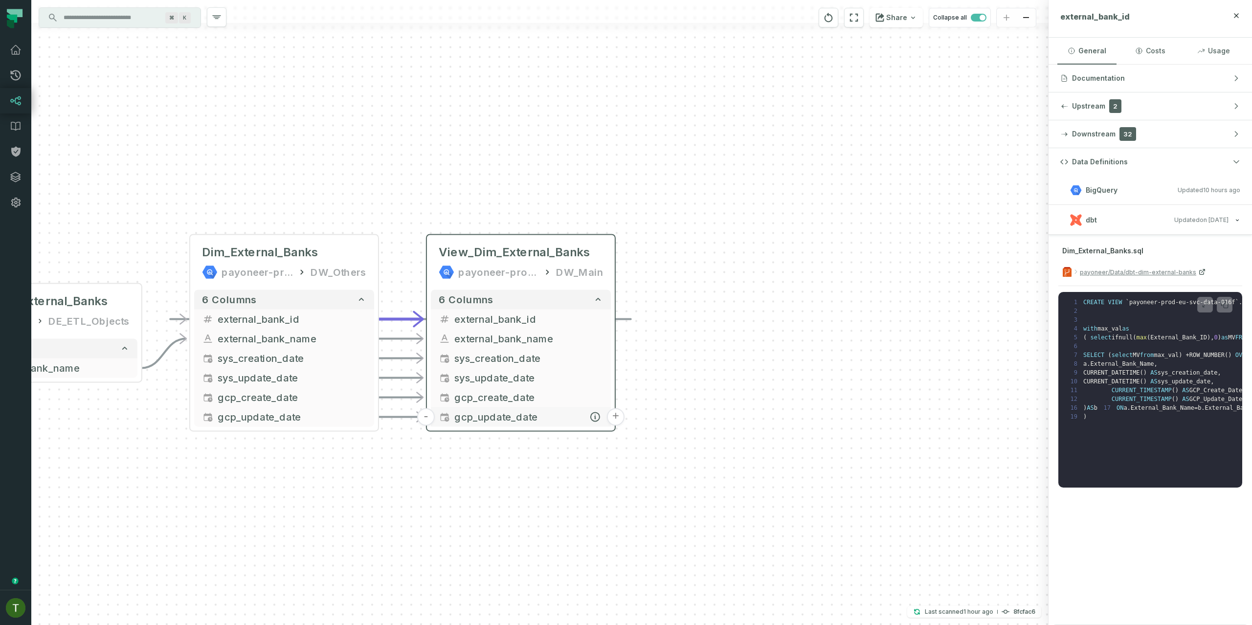
click at [613, 414] on button "+" at bounding box center [616, 417] width 18 height 18
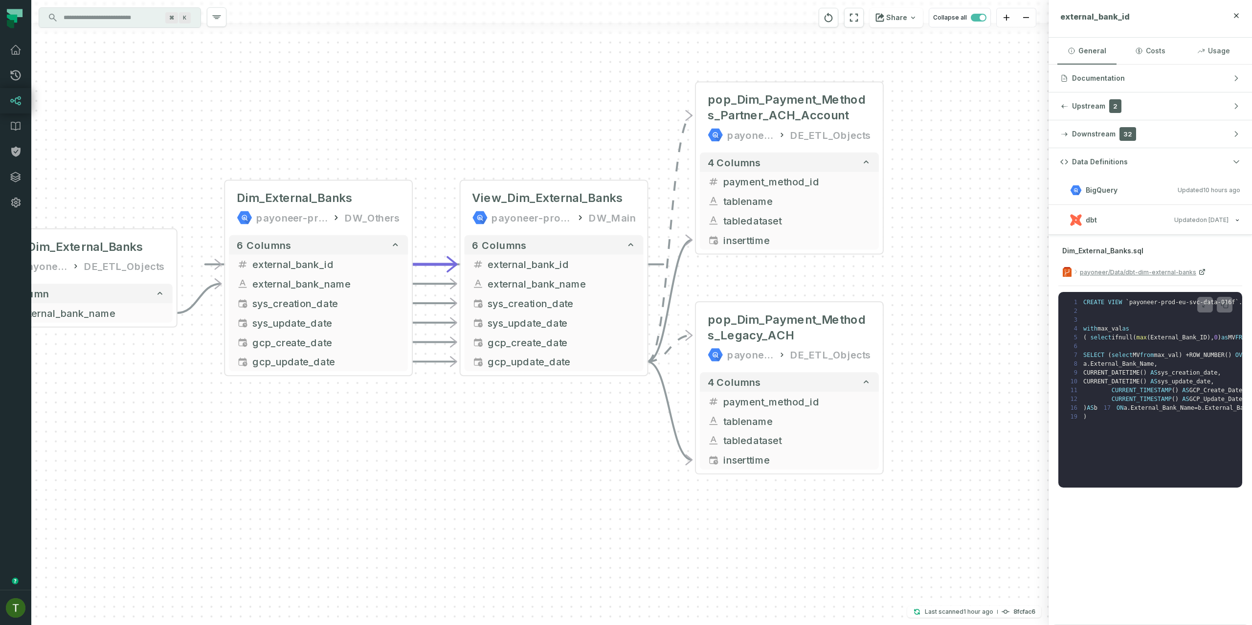
drag, startPoint x: 663, startPoint y: 393, endPoint x: 741, endPoint y: 297, distance: 123.7
click at [852, 275] on div "+ pop_Dim_Payment_Methods_Partner_ACH_Account payoneer-prod-eu-svc-data-016f DE…" at bounding box center [539, 312] width 1017 height 625
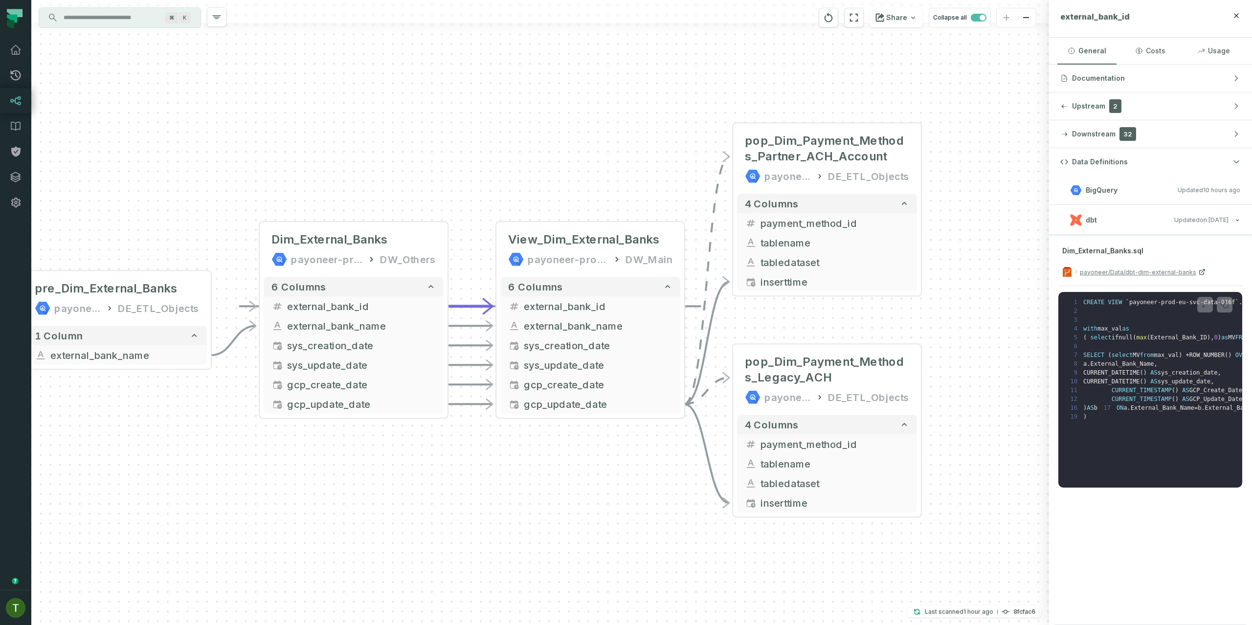
drag, startPoint x: 623, startPoint y: 439, endPoint x: 654, endPoint y: 479, distance: 50.2
click at [659, 486] on div "+ pop_Dim_Payment_Methods_Partner_ACH_Account payoneer-prod-eu-svc-data-016f DE…" at bounding box center [539, 312] width 1017 height 625
click at [250, 304] on icon "Edge from 6caaa268aa68a088df982ccf4cb027e4 to e9e89dffbabdb6053aadf5b5d0d30933" at bounding box center [469, 304] width 461 height 0
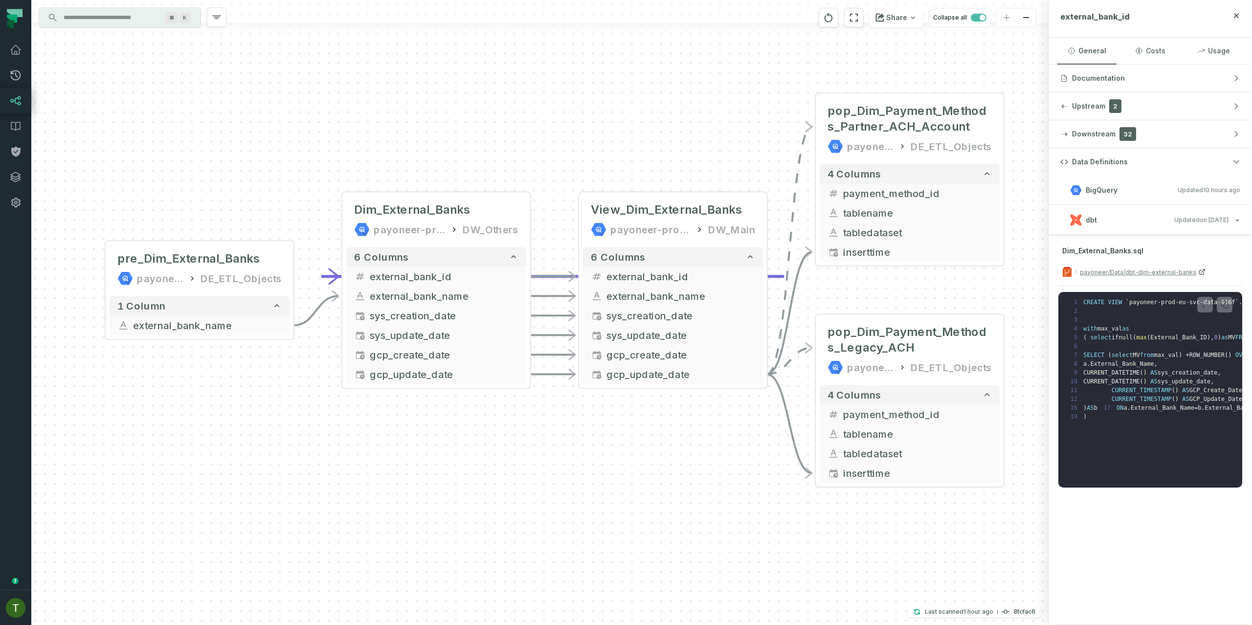
drag, startPoint x: 319, startPoint y: 516, endPoint x: 402, endPoint y: 490, distance: 87.5
click at [402, 489] on div "+ pop_Dim_Payment_Methods_Partner_ACH_Account payoneer-prod-eu-svc-data-016f DE…" at bounding box center [539, 312] width 1017 height 625
click at [715, 200] on div "View_Dim_External_Banks payoneer-prod-eu-svc-data-016f DW_Main" at bounding box center [673, 220] width 180 height 47
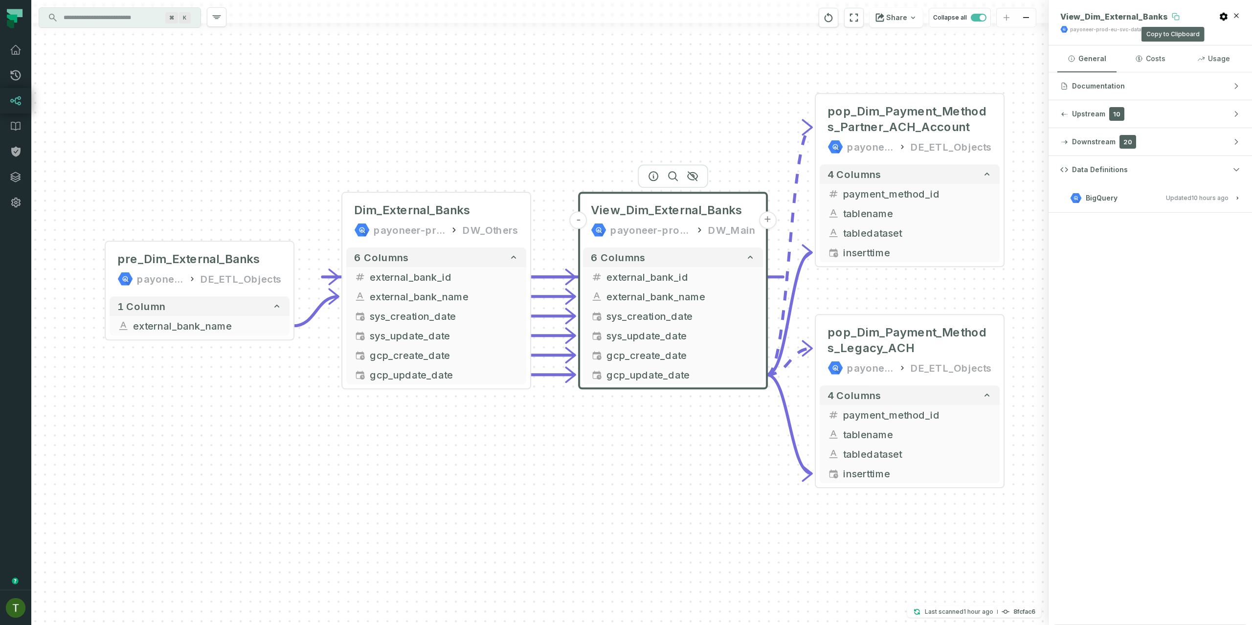
click at [1171, 16] on icon at bounding box center [1175, 17] width 8 height 8
click at [438, 221] on div "Dim_External_Banks payoneer-prod-eu-svc-data-016f DW_Others" at bounding box center [436, 220] width 180 height 47
click at [482, 204] on div "Dim_External_Banks" at bounding box center [436, 210] width 164 height 16
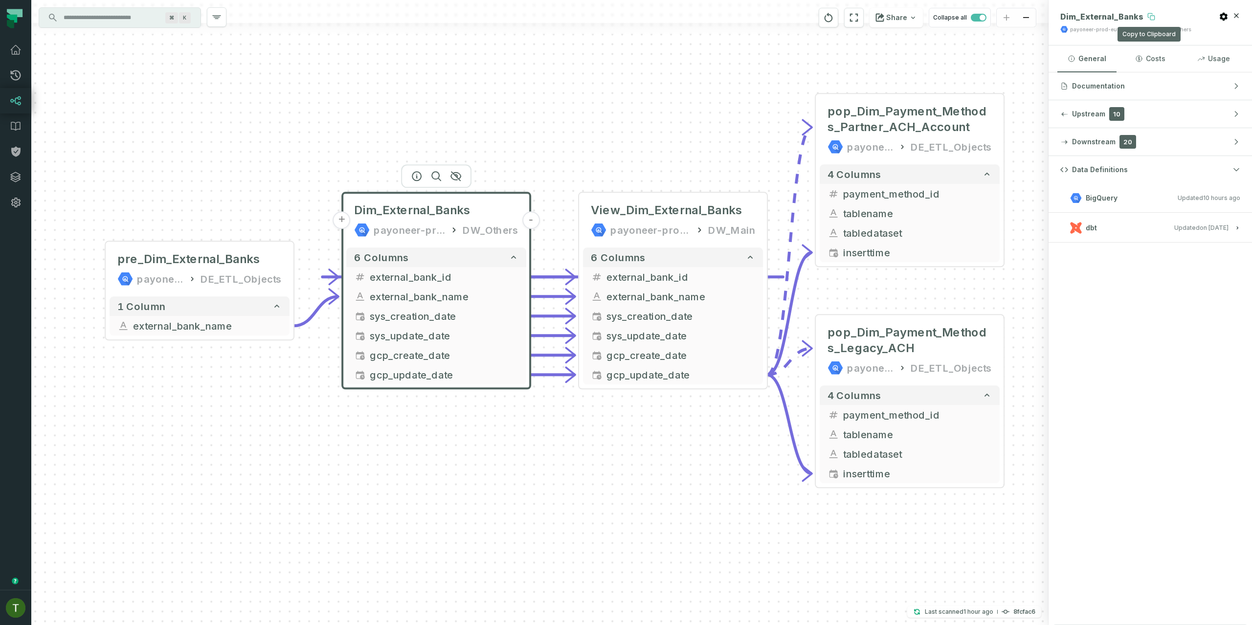
click at [1148, 14] on icon at bounding box center [1150, 15] width 4 height 4
click at [1152, 230] on button "dbt Updated [DATE] 1:41:30 PM" at bounding box center [1150, 227] width 180 height 13
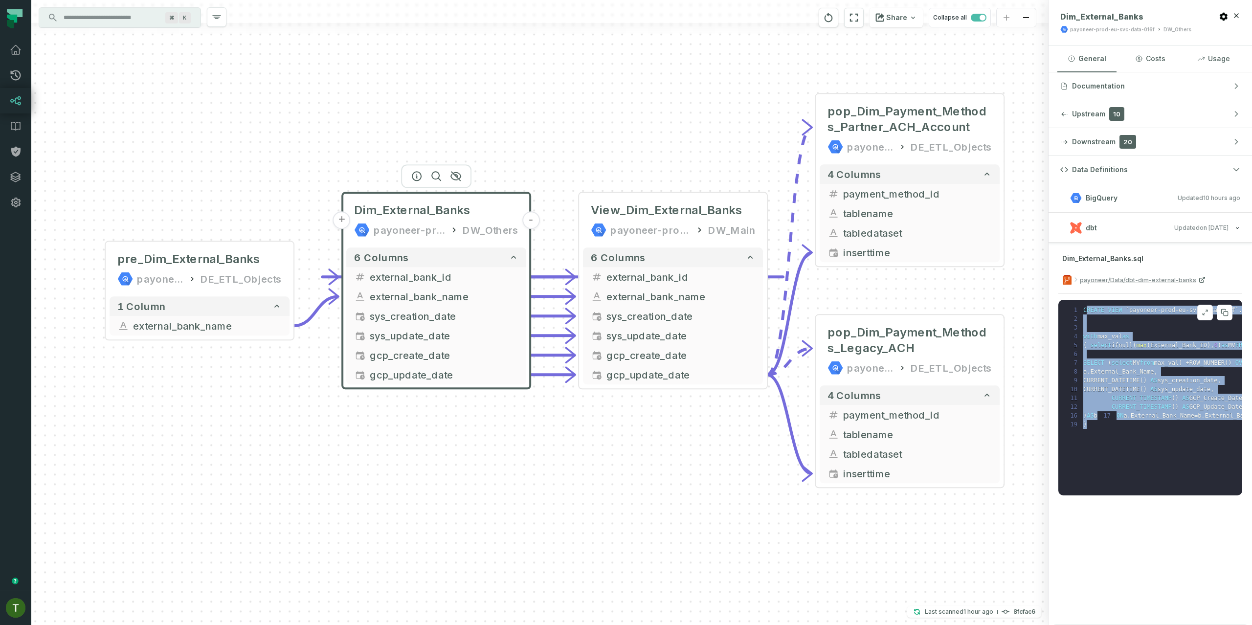
drag, startPoint x: 1143, startPoint y: 470, endPoint x: 1091, endPoint y: 333, distance: 146.4
click at [1086, 310] on pre "1 CREATE VIEW ` payoneer-prod-eu-svc-data-016f ` . ` DW_Others ` . ` Dim_Extern…" at bounding box center [1150, 398] width 184 height 196
